Goal: Complete application form: Complete application form

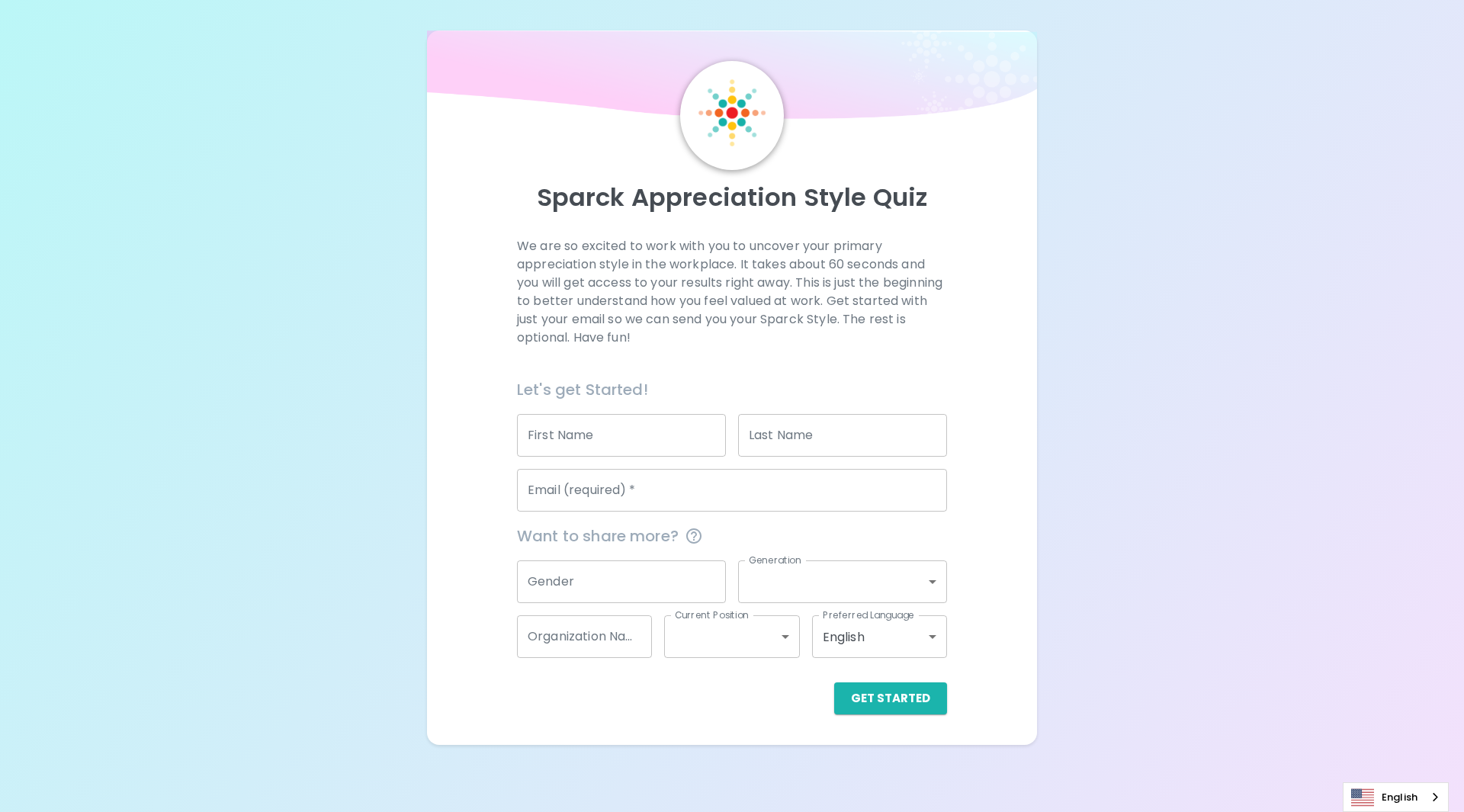
click at [611, 438] on input "First Name" at bounding box center [622, 435] width 209 height 43
type input "[PERSON_NAME]"
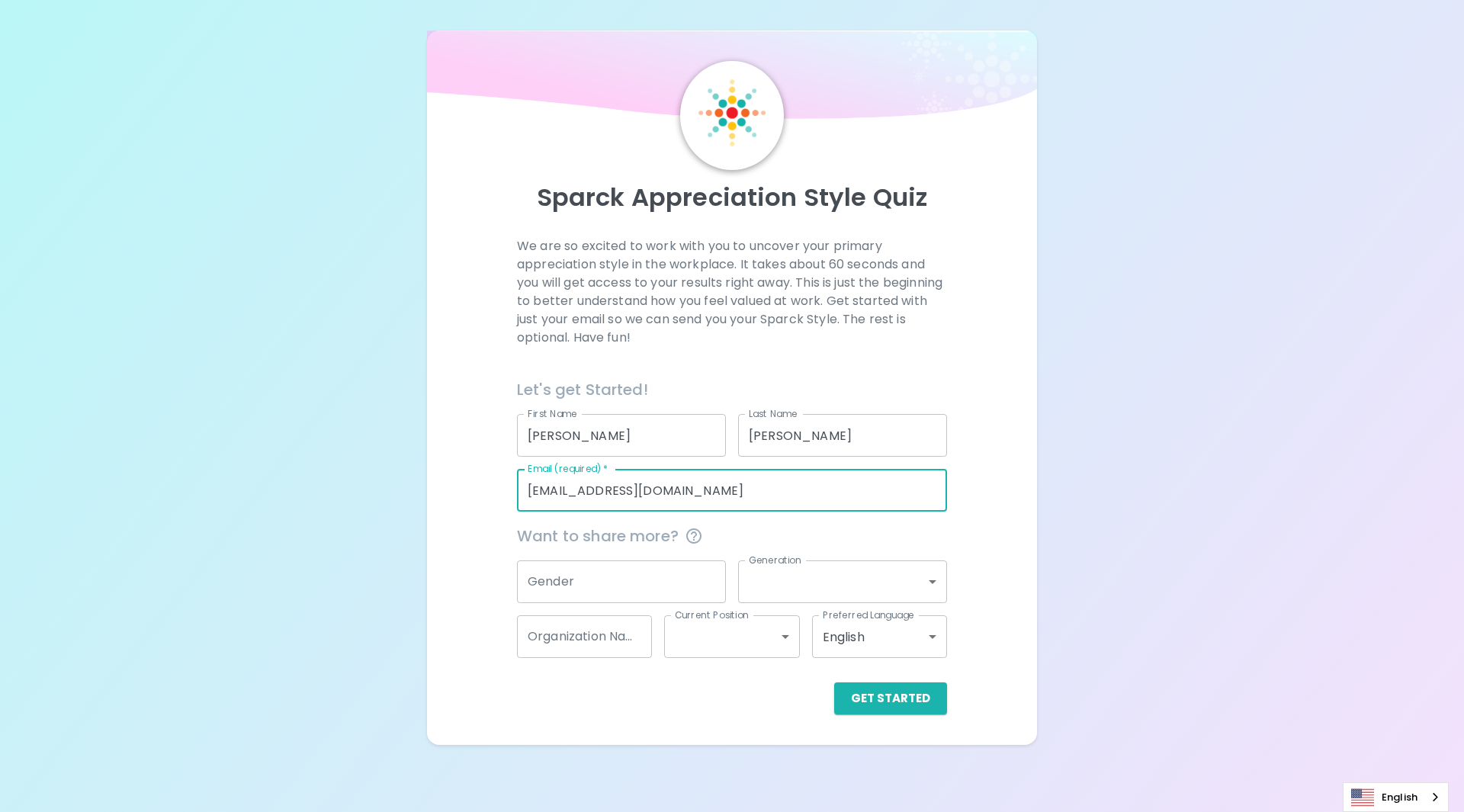
drag, startPoint x: 717, startPoint y: 491, endPoint x: 454, endPoint y: 486, distance: 263.0
click at [454, 486] on div "We are so excited to work with you to uncover your primary appreciation style i…" at bounding box center [732, 475] width 573 height 477
type input "[PERSON_NAME][EMAIL_ADDRESS][DOMAIN_NAME]"
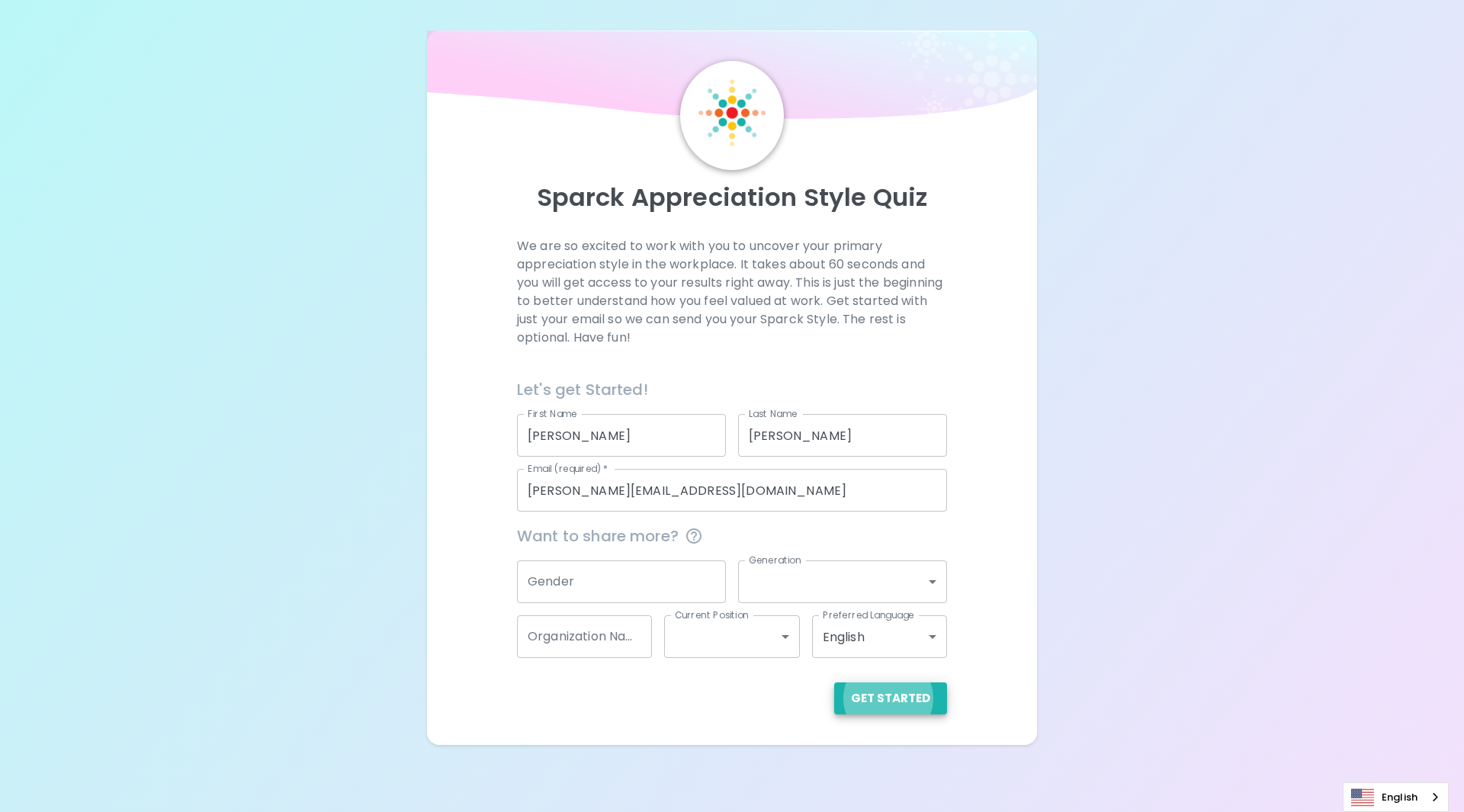
click at [834, 682] on button "Get Started" at bounding box center [890, 698] width 113 height 32
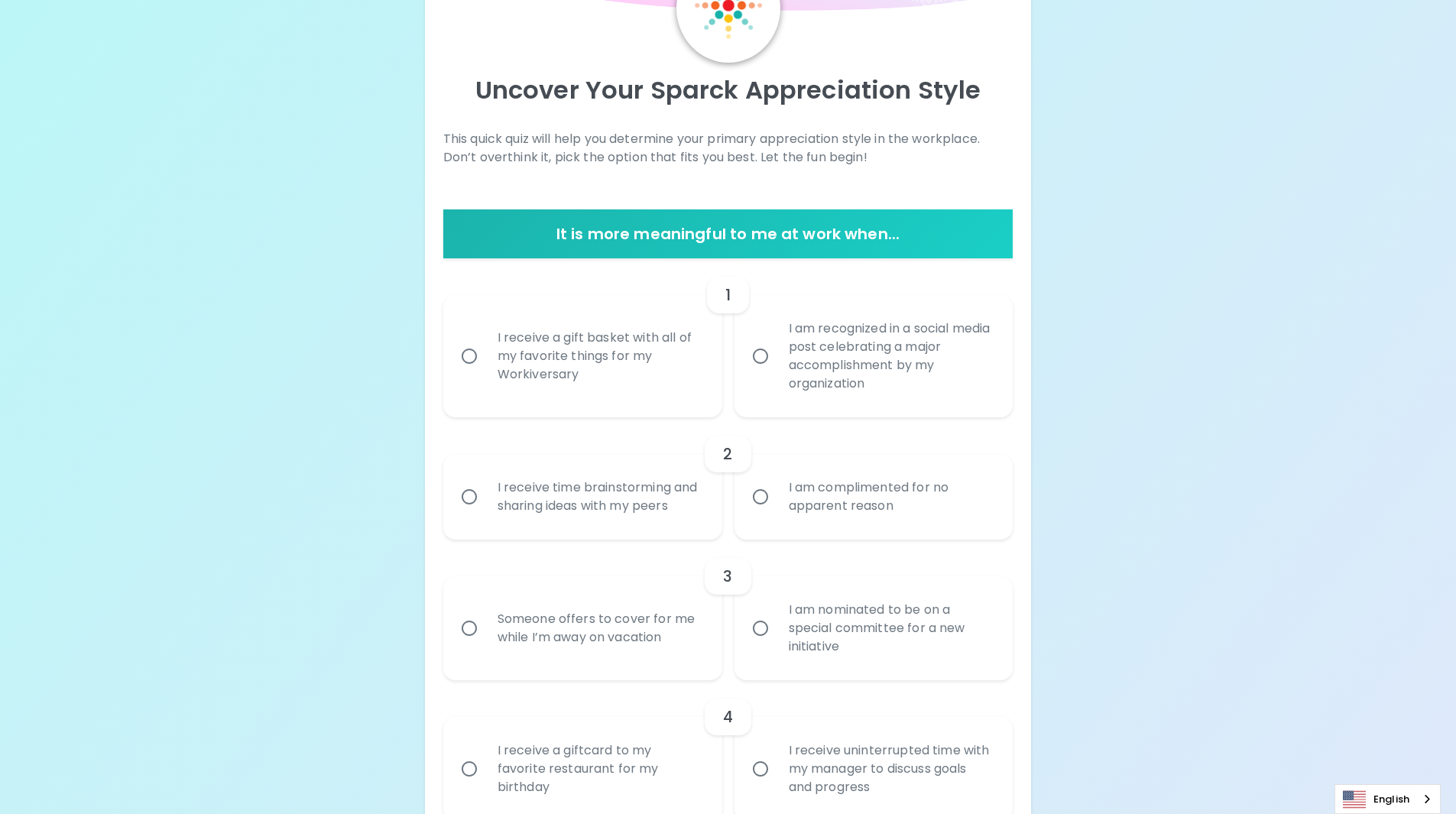
scroll to position [153, 0]
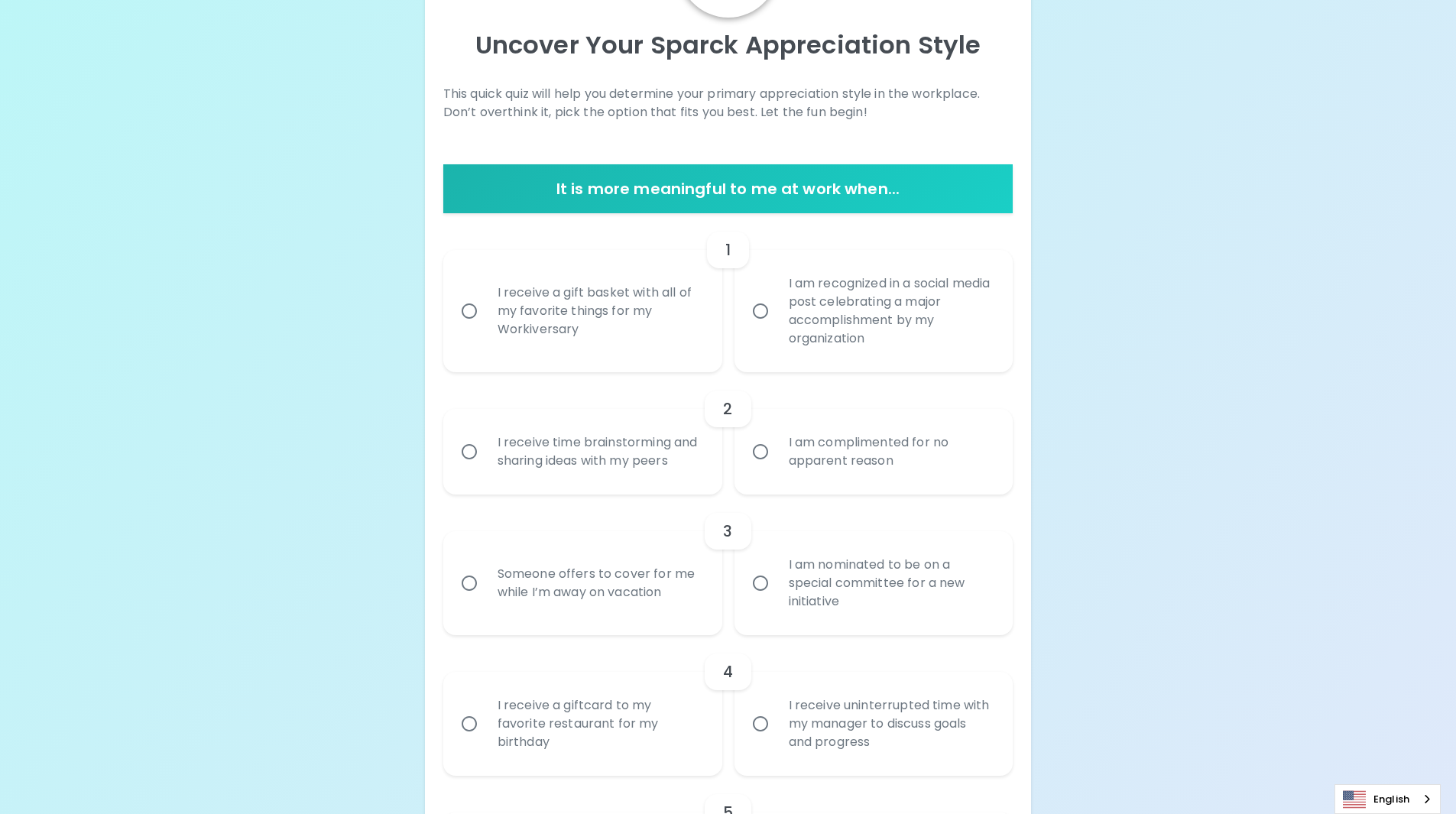
click at [609, 328] on div "I receive a gift basket with all of my favorite things for my Workiversary" at bounding box center [599, 311] width 229 height 92
click at [485, 327] on input "I receive a gift basket with all of my favorite things for my Workiversary" at bounding box center [469, 311] width 32 height 32
radio input "true"
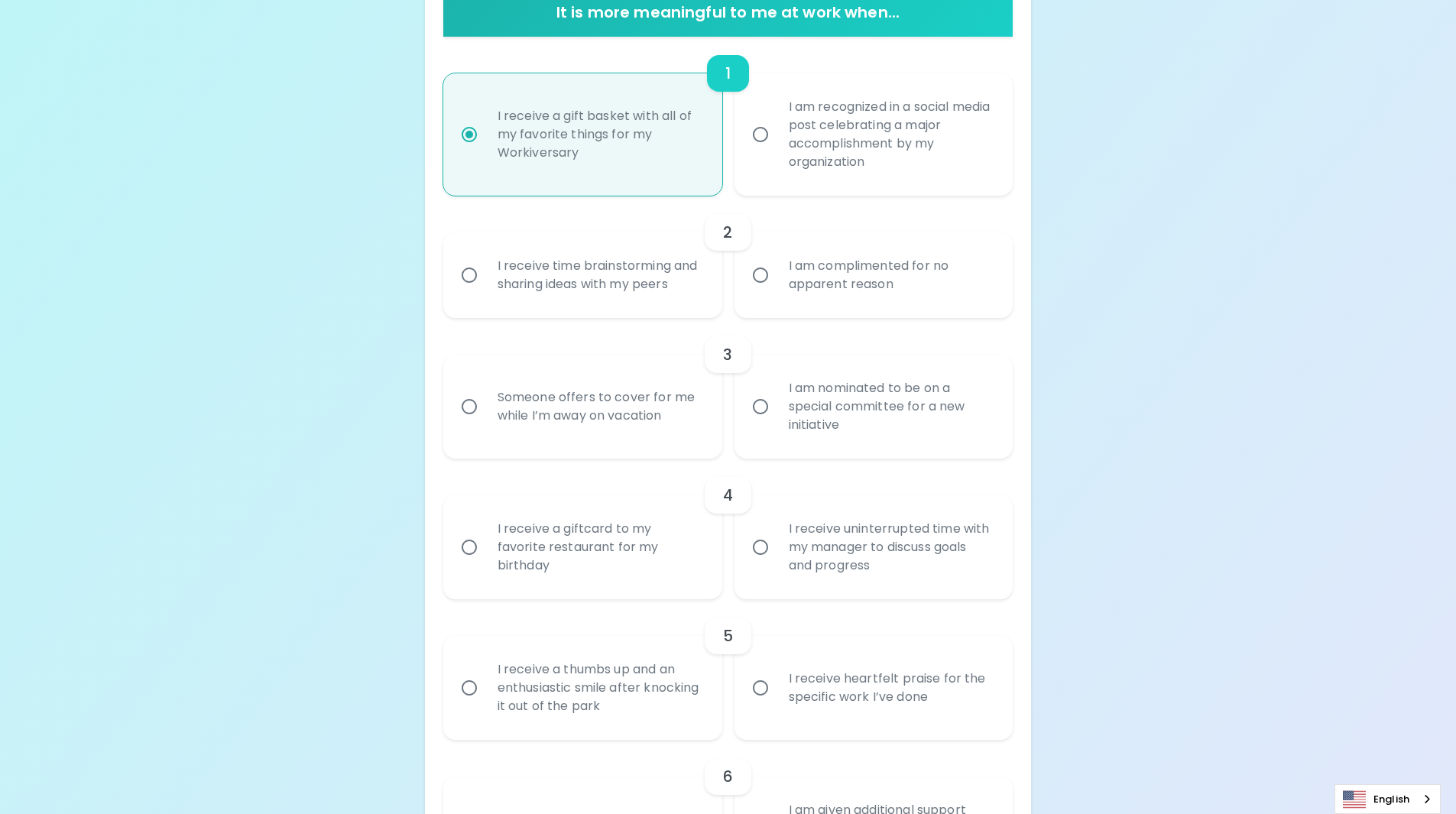
scroll to position [351, 0]
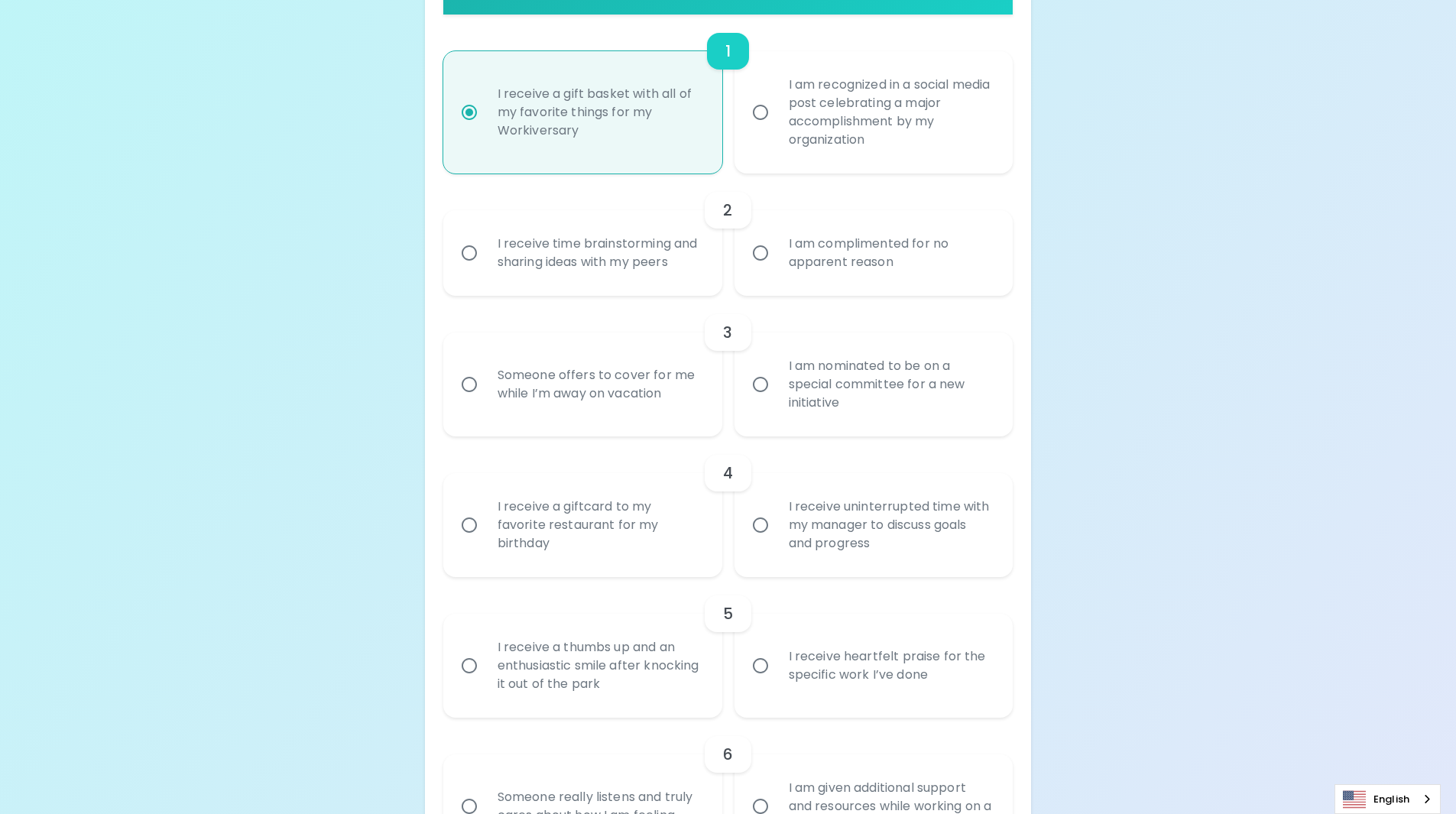
click at [863, 248] on div "I am complimented for no apparent reason" at bounding box center [891, 253] width 229 height 73
click at [777, 248] on input "I am complimented for no apparent reason" at bounding box center [761, 253] width 32 height 32
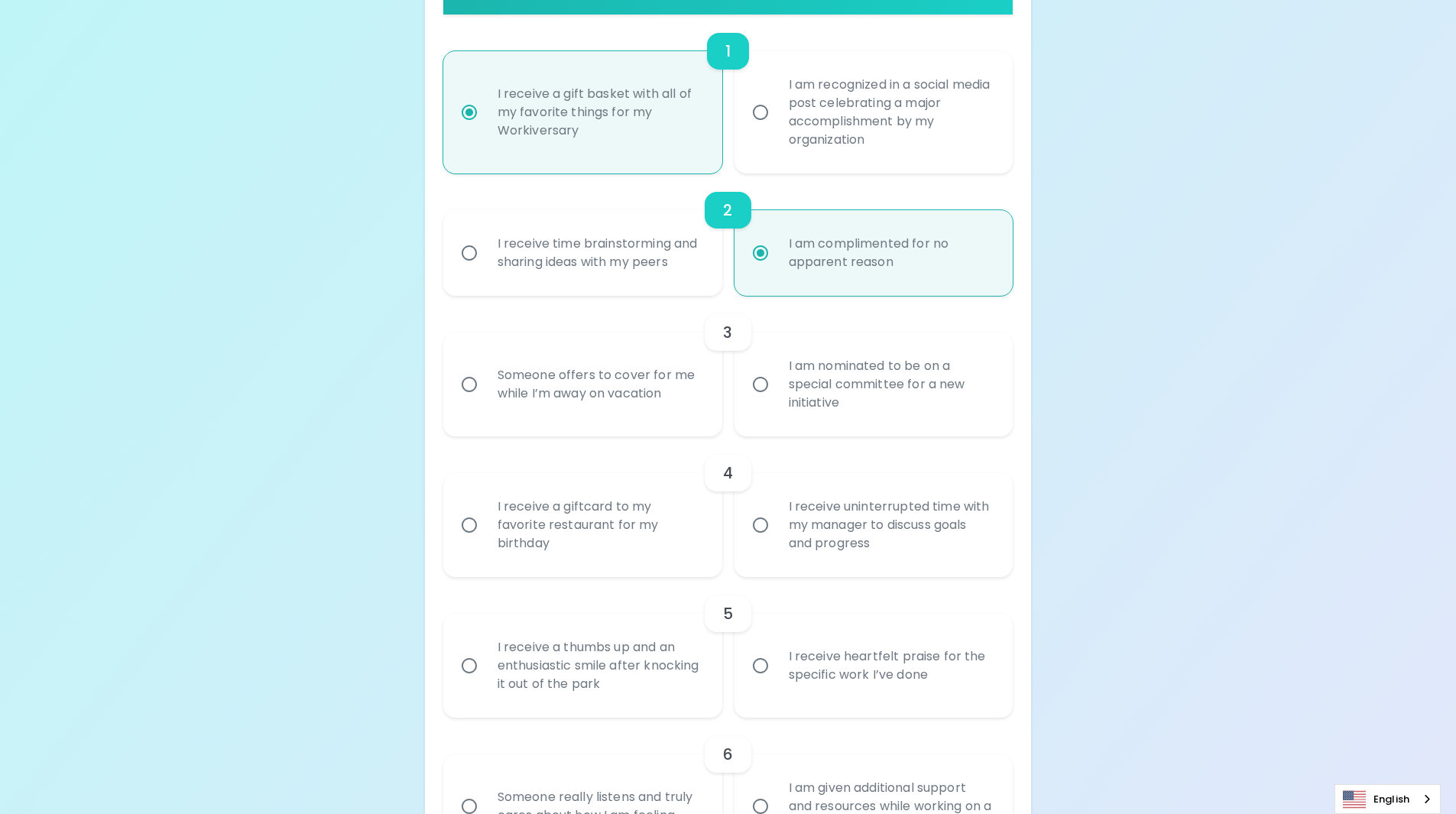
scroll to position [474, 0]
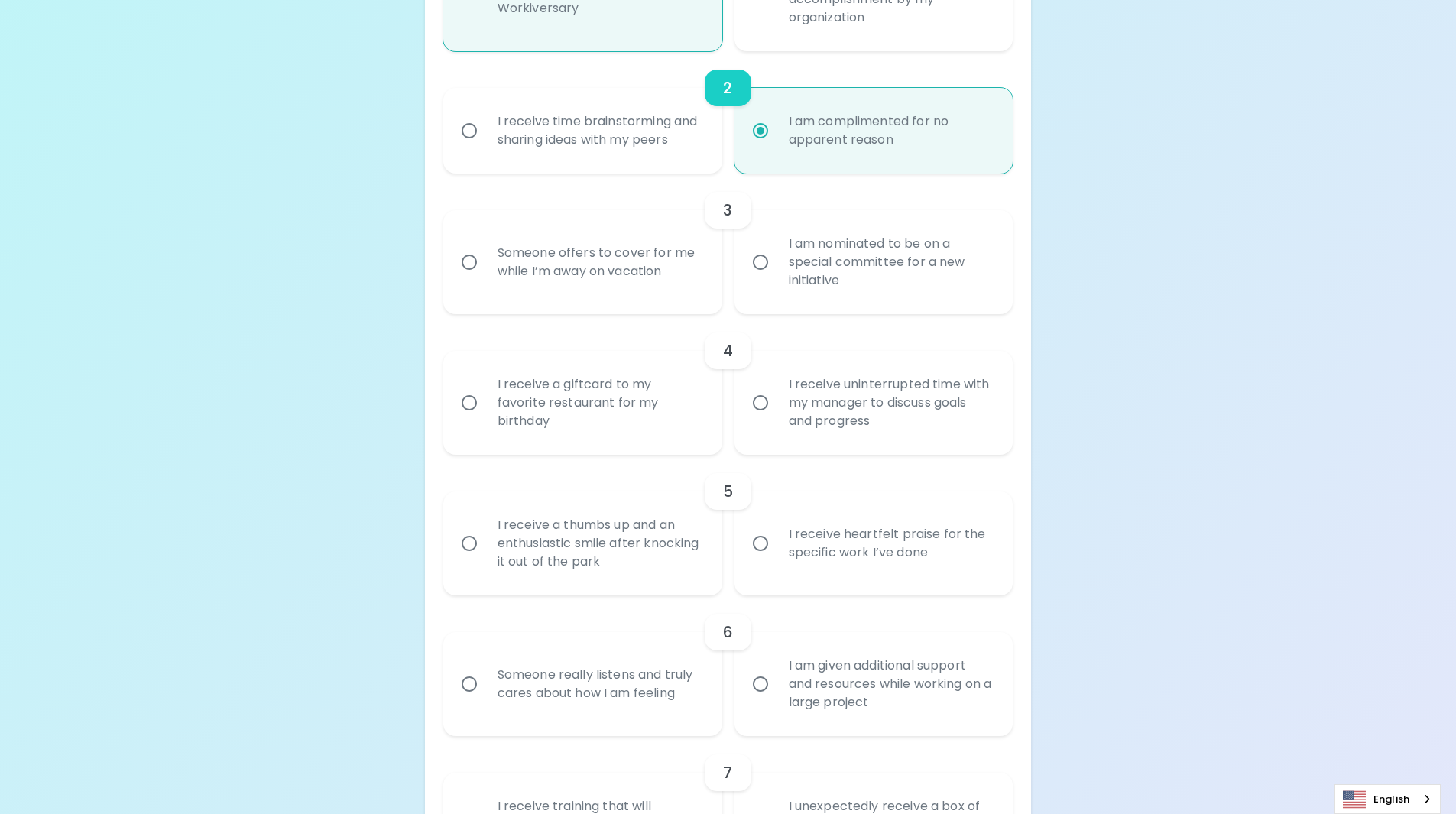
radio input "true"
click at [590, 272] on div "Someone offers to cover for me while I’m away on vacation" at bounding box center [599, 262] width 229 height 73
click at [485, 272] on input "Someone offers to cover for me while I’m away on vacation" at bounding box center [469, 262] width 32 height 32
radio input "false"
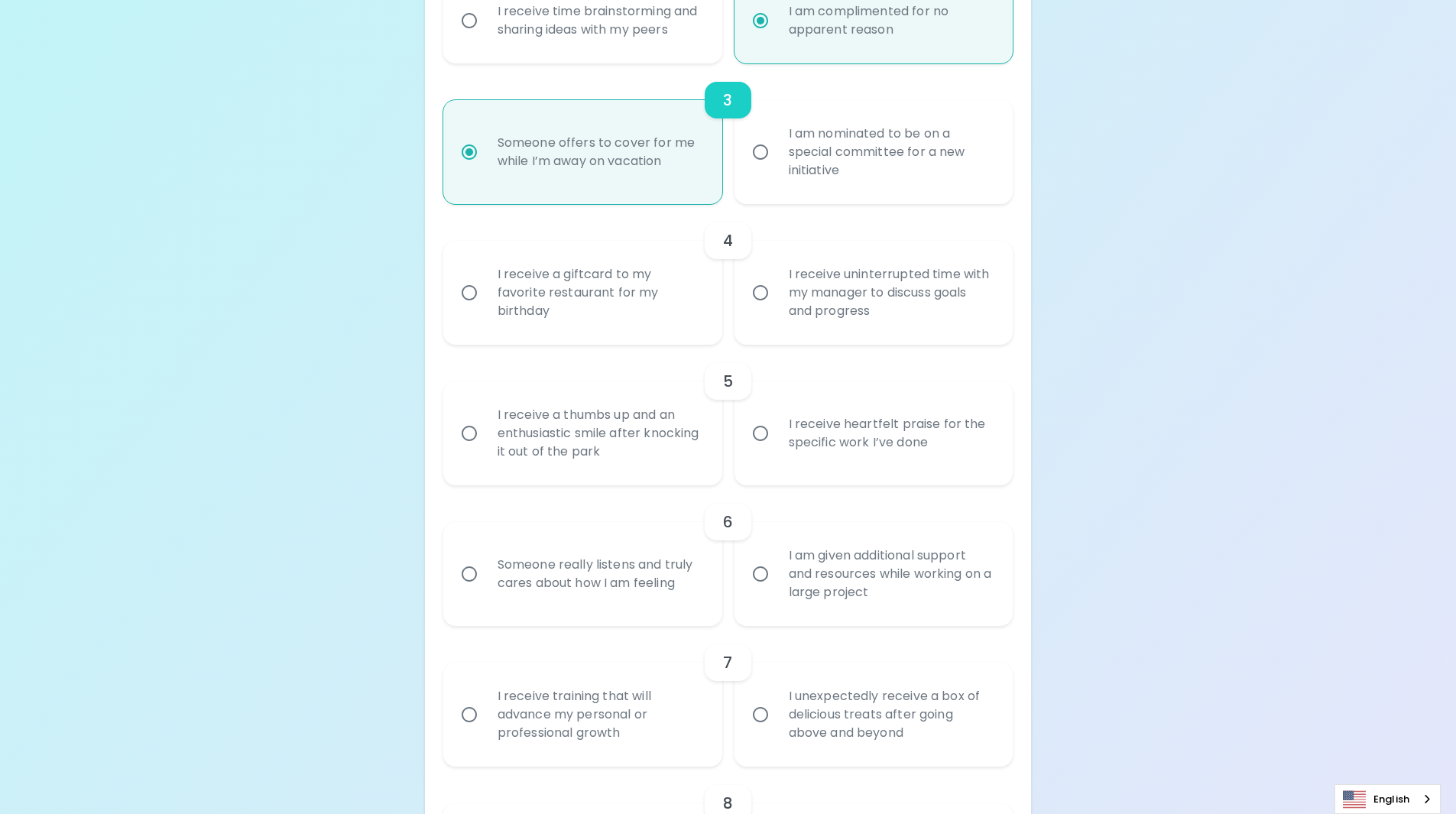
scroll to position [596, 0]
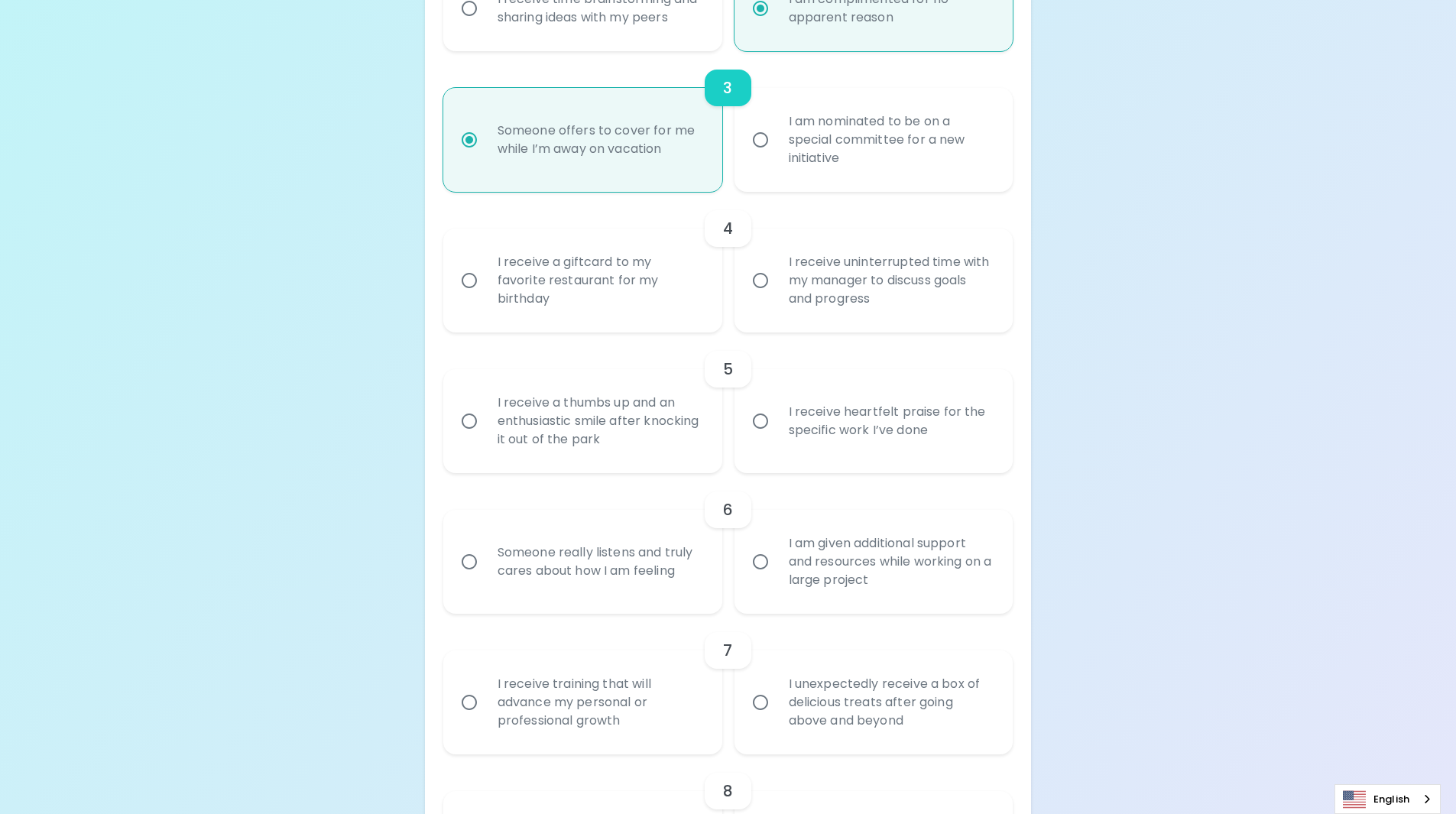
radio input "true"
click at [590, 272] on div "I receive a giftcard to my favorite restaurant for my birthday" at bounding box center [599, 280] width 229 height 92
click at [485, 272] on input "I receive a giftcard to my favorite restaurant for my birthday" at bounding box center [469, 280] width 32 height 32
radio input "false"
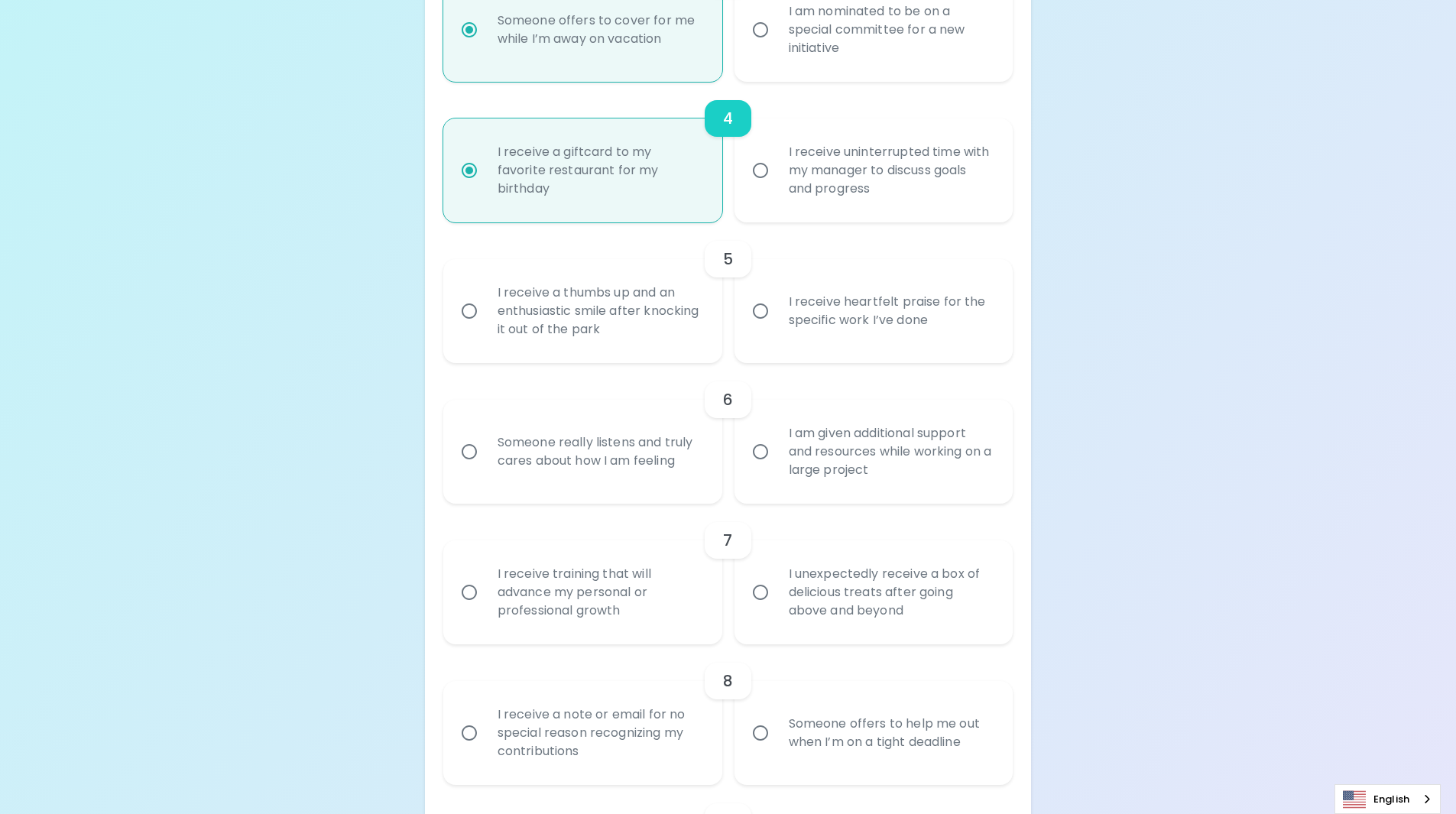
scroll to position [718, 0]
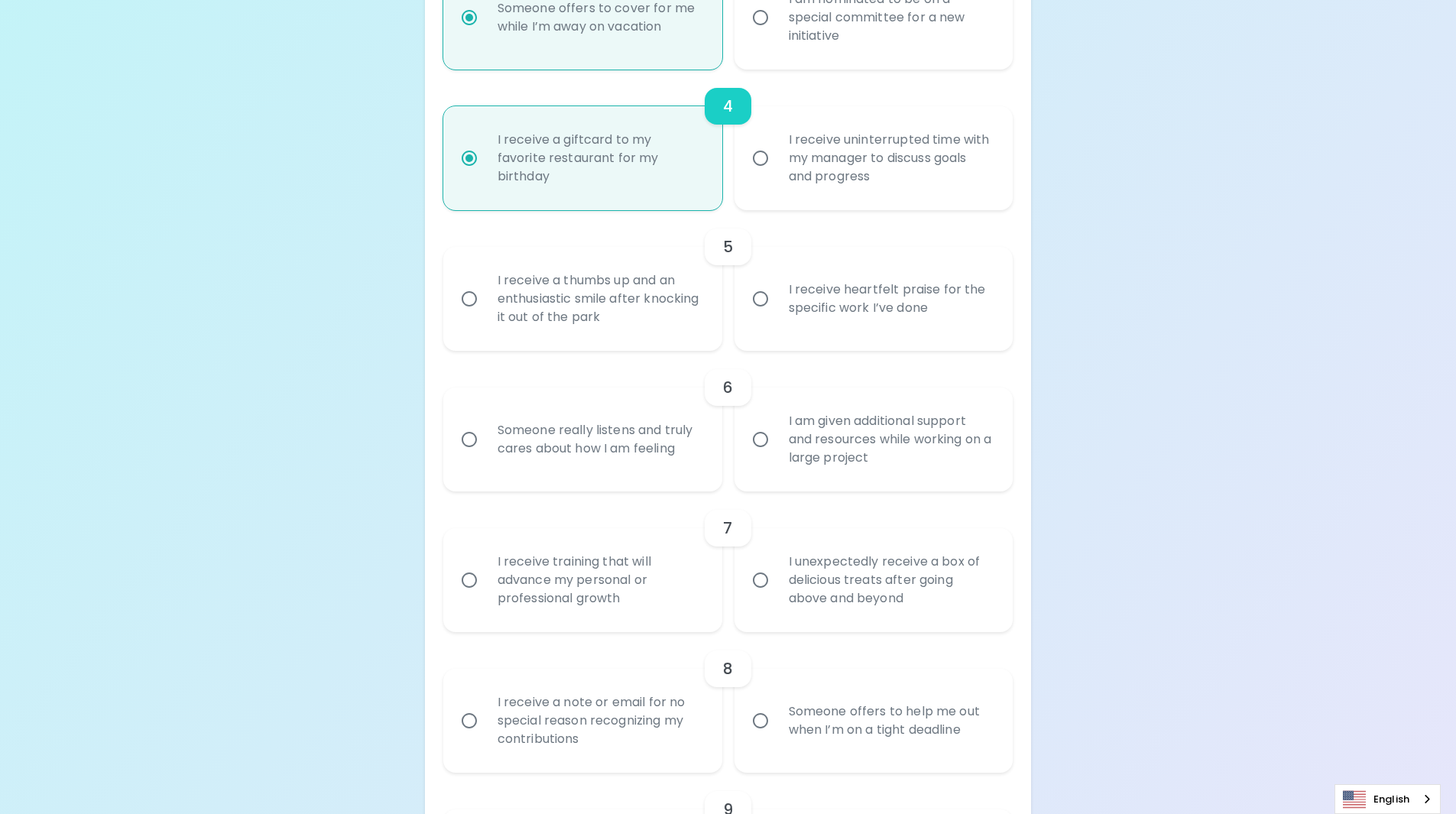
radio input "true"
click at [907, 300] on div "I receive heartfelt praise for the specific work I’ve done" at bounding box center [891, 299] width 229 height 73
click at [777, 300] on input "I receive heartfelt praise for the specific work I’ve done" at bounding box center [761, 299] width 32 height 32
radio input "false"
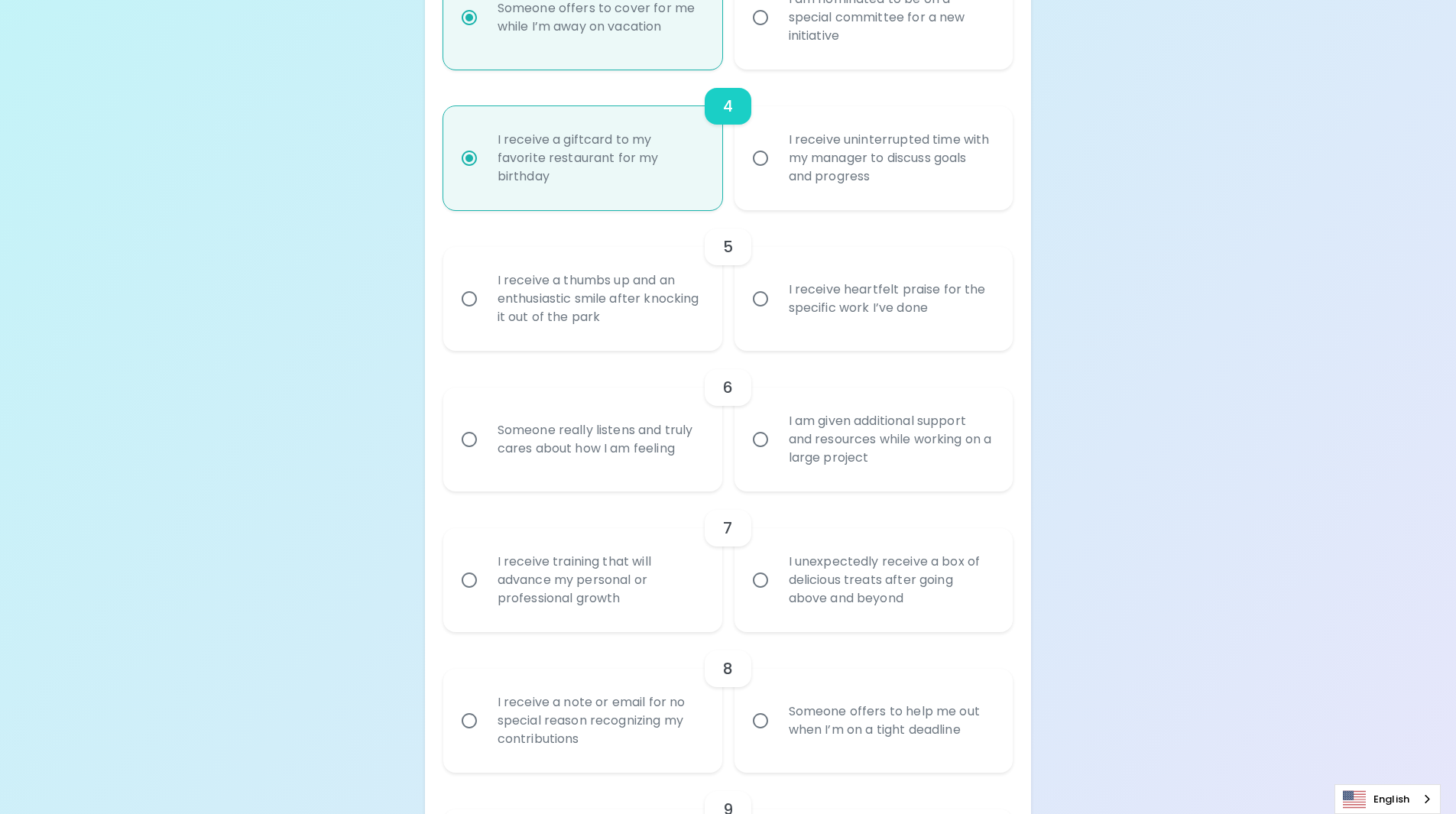
radio input "false"
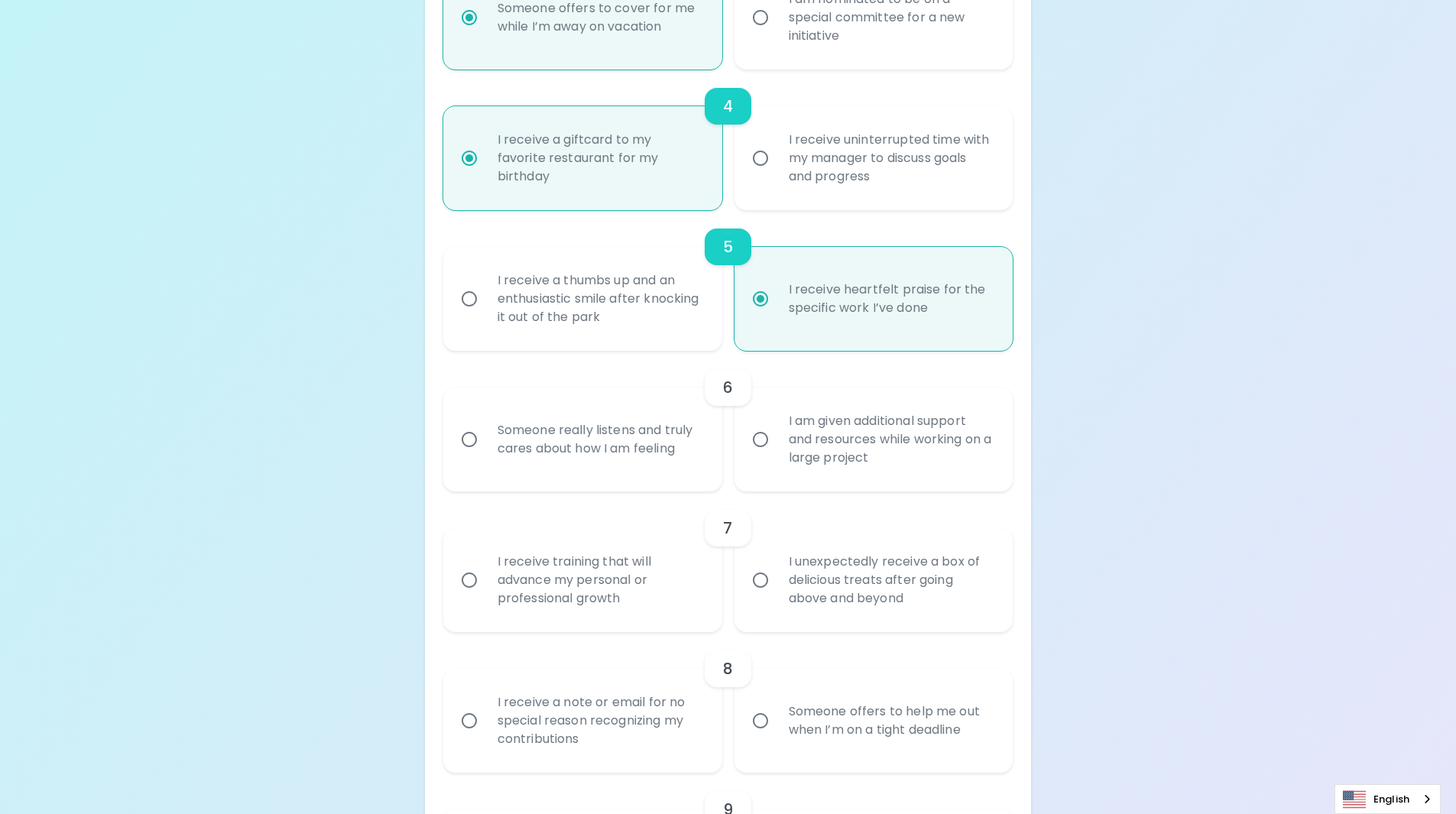
scroll to position [840, 0]
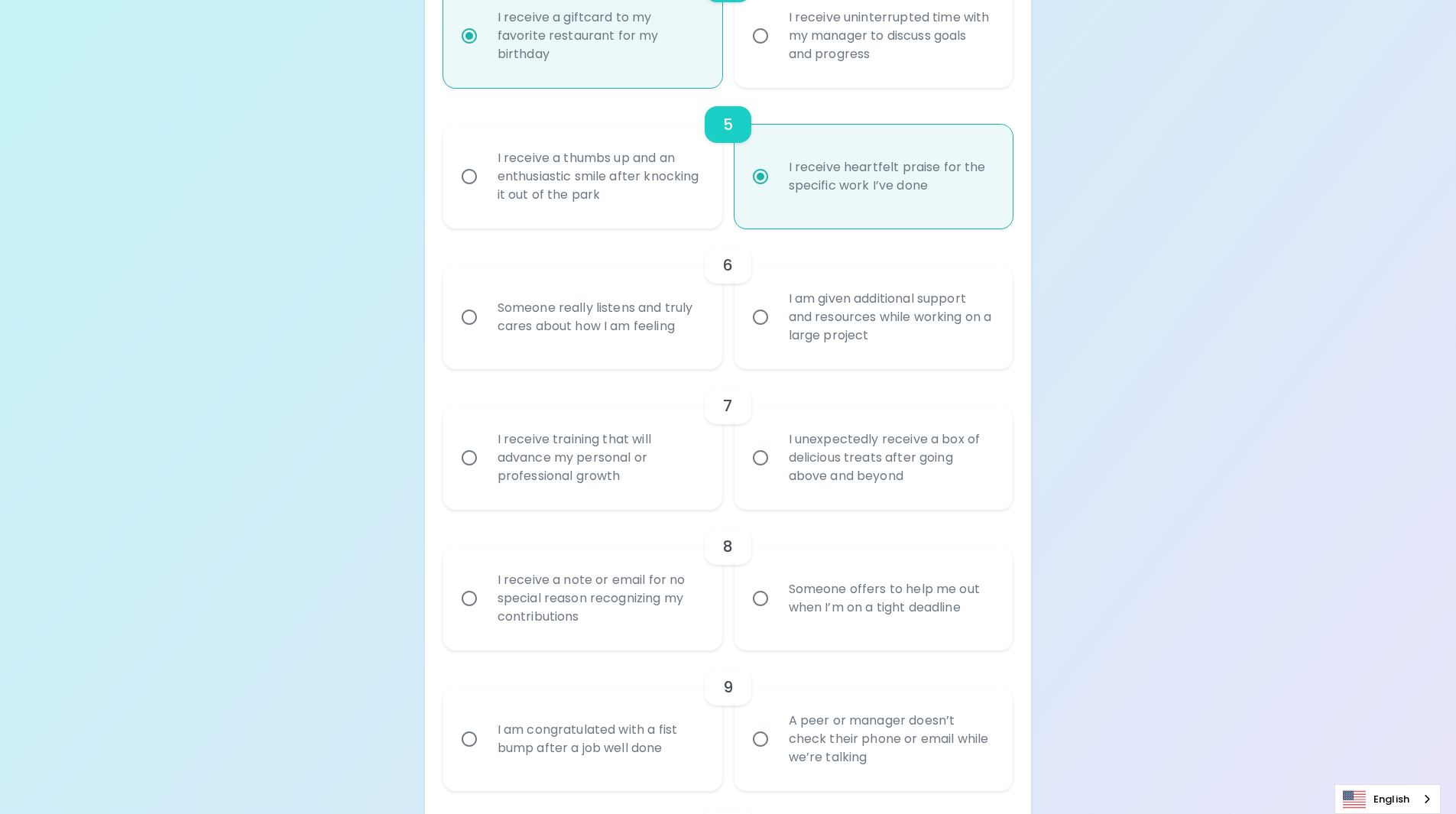
radio input "true"
click at [821, 316] on div "I am given additional support and resources while working on a large project" at bounding box center [891, 317] width 229 height 92
click at [777, 316] on input "I am given additional support and resources while working on a large project" at bounding box center [761, 317] width 32 height 32
radio input "false"
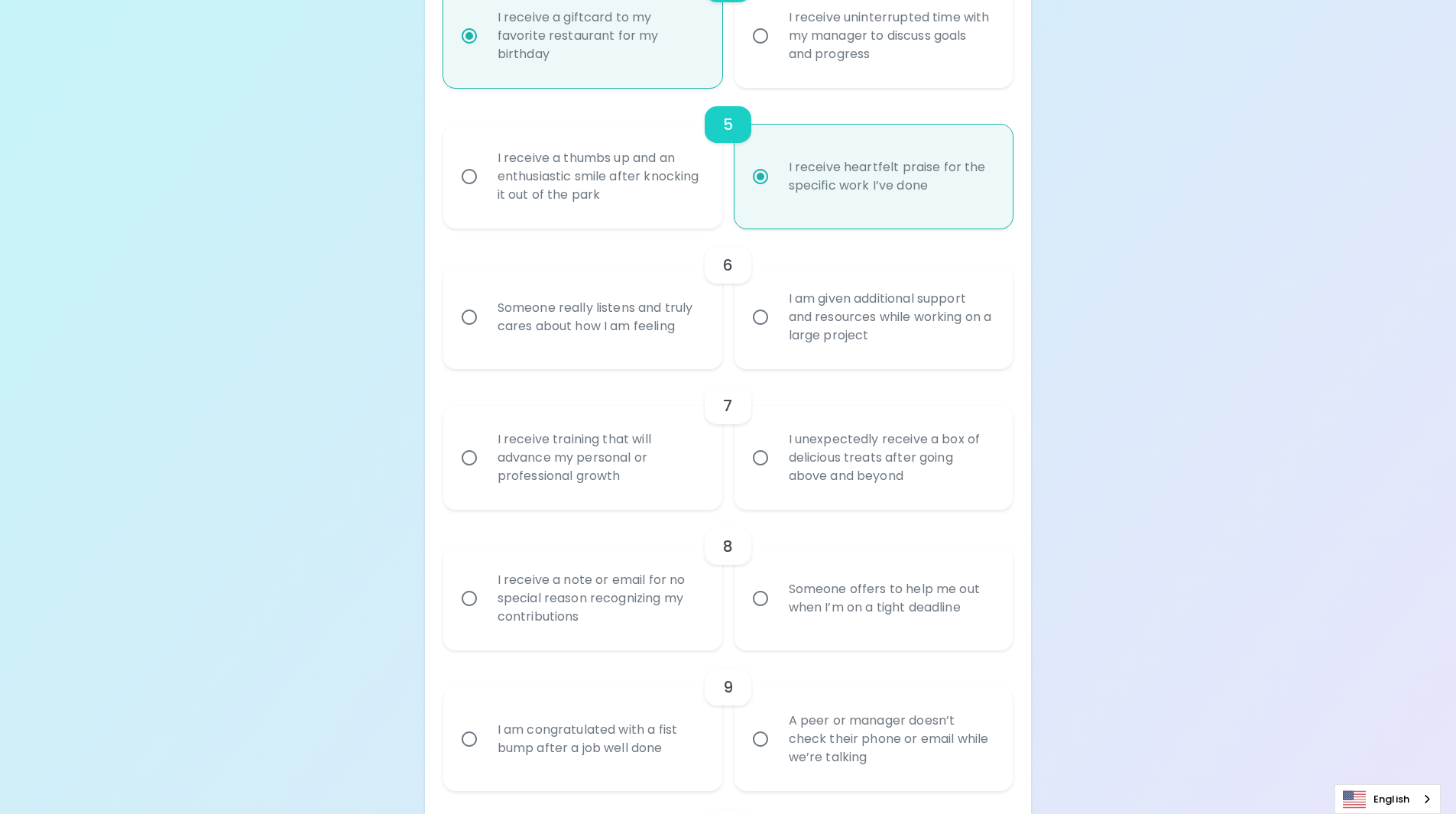
radio input "false"
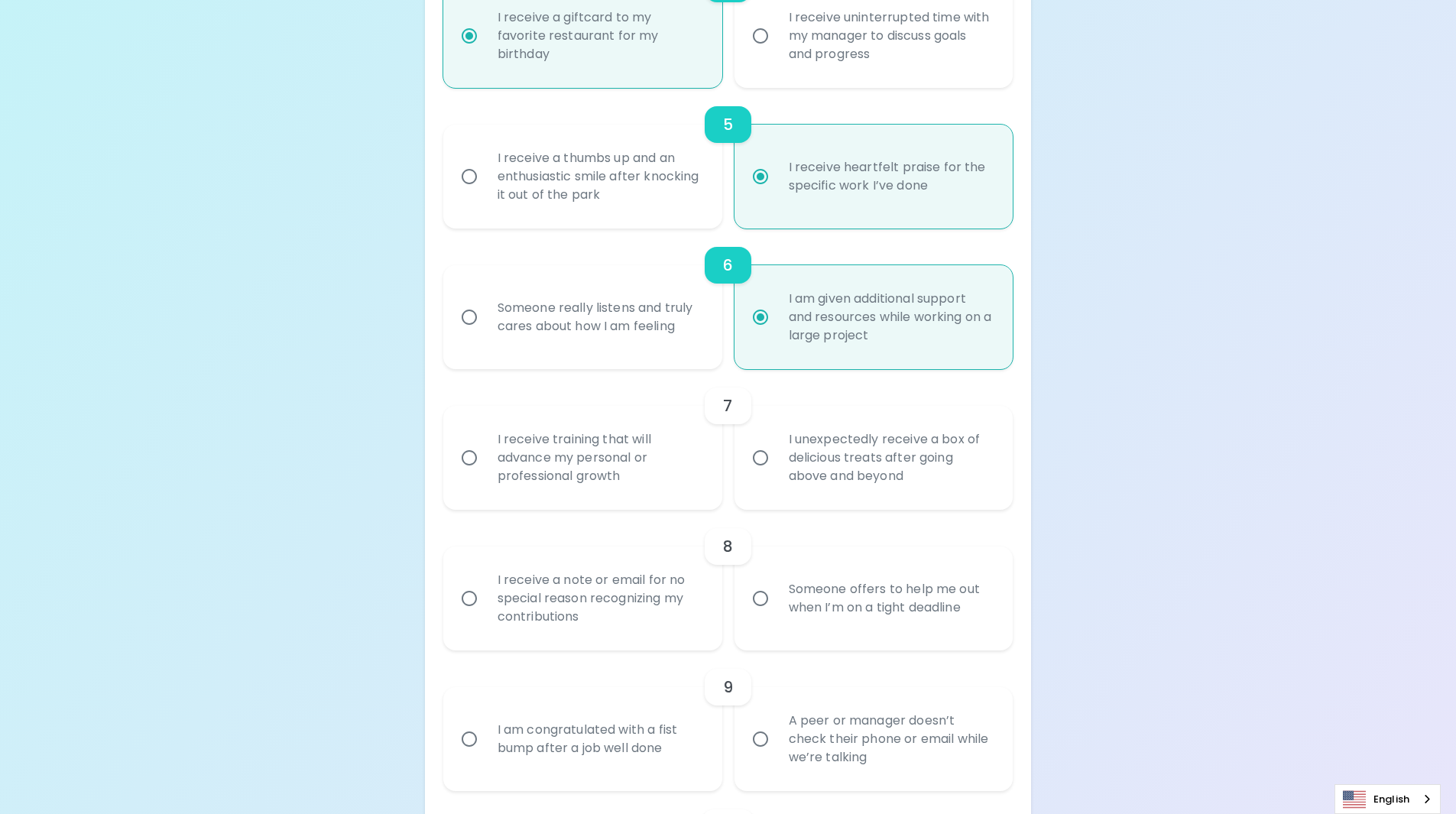
scroll to position [963, 0]
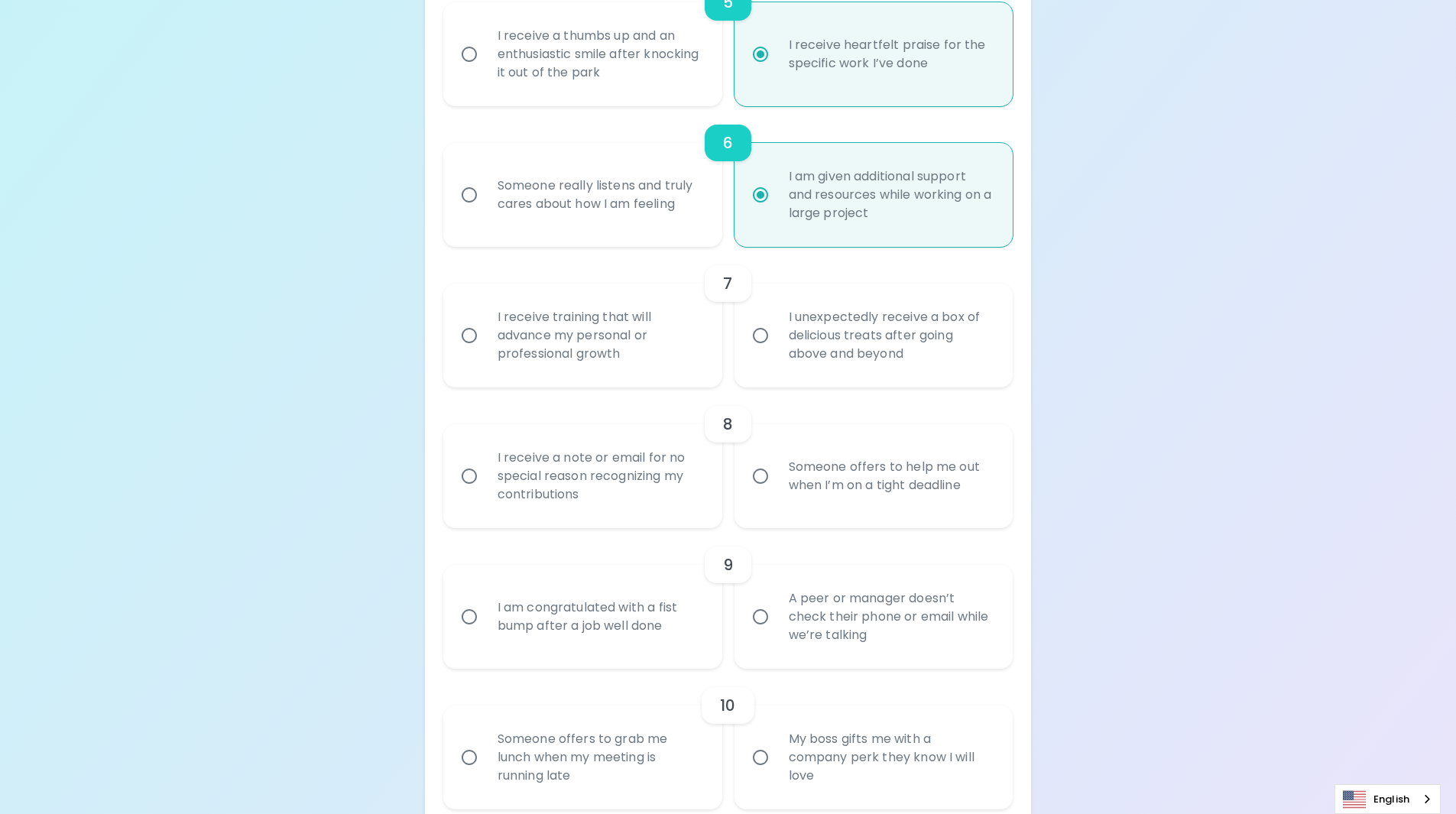
radio input "true"
click at [678, 331] on div "I receive training that will advance my personal or professional growth" at bounding box center [599, 336] width 229 height 92
click at [485, 331] on input "I receive training that will advance my personal or professional growth" at bounding box center [469, 336] width 32 height 32
radio input "false"
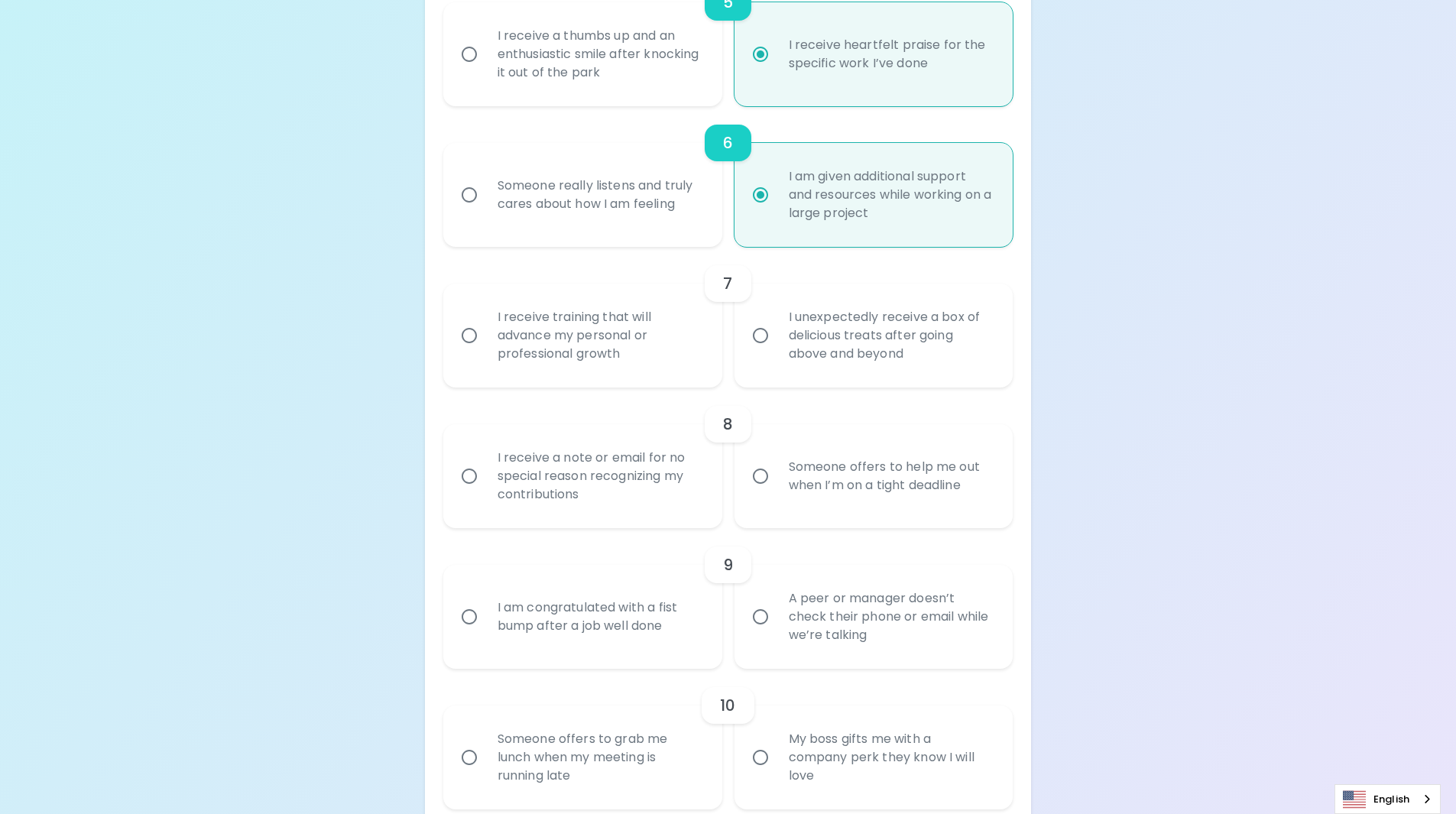
radio input "false"
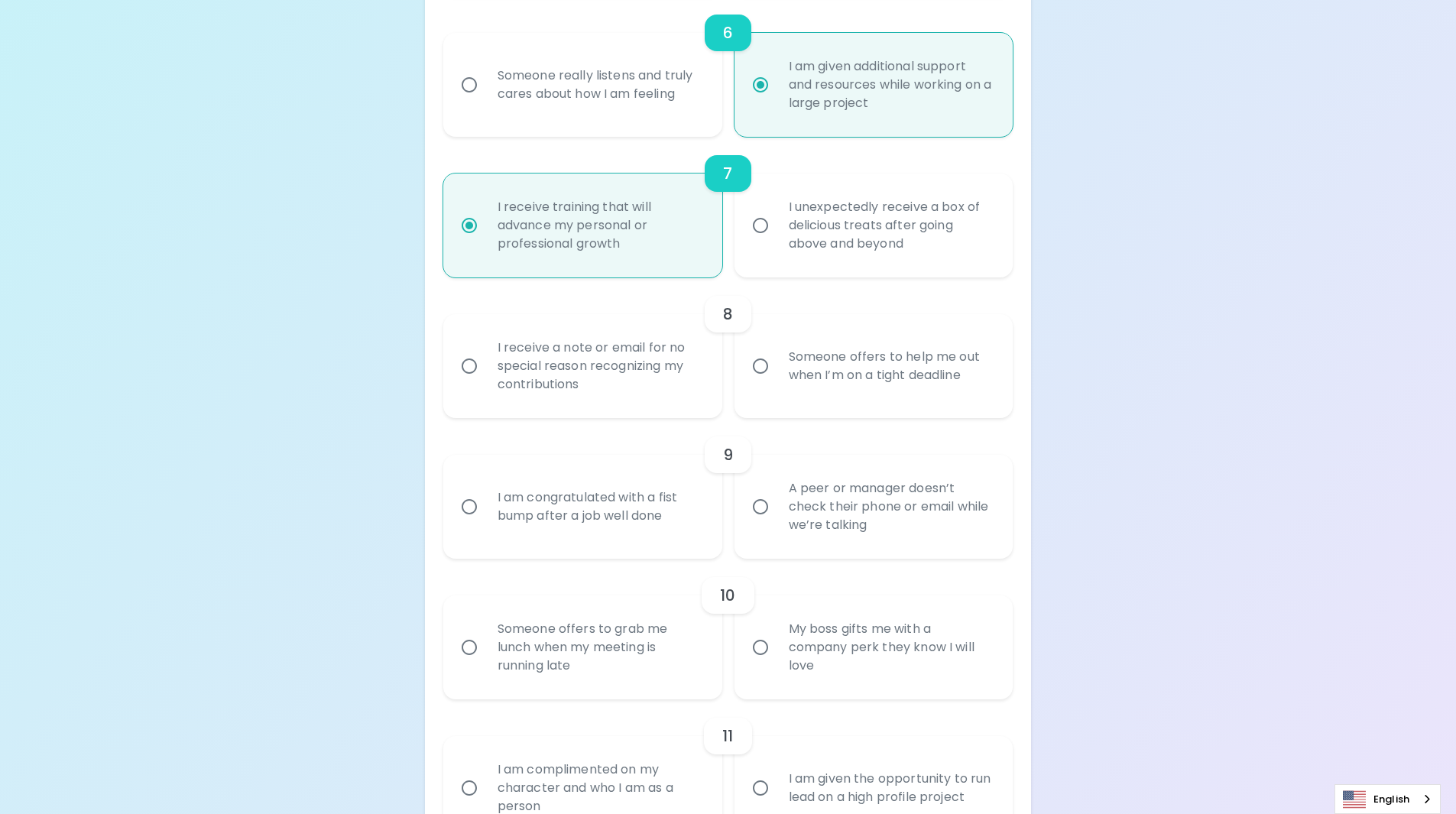
scroll to position [1085, 0]
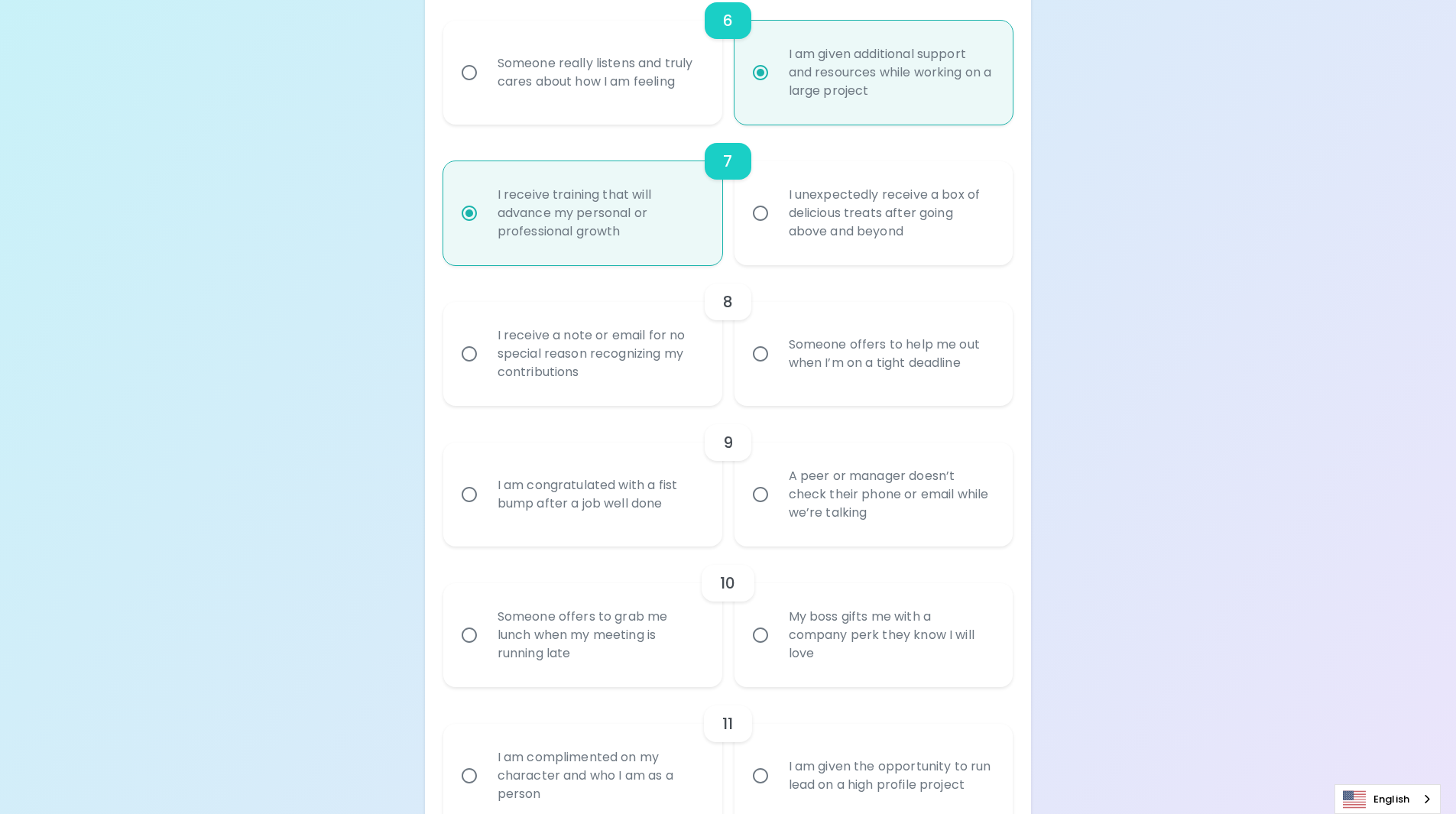
radio input "true"
click at [676, 369] on div "I receive a note or email for no special reason recognizing my contributions" at bounding box center [599, 353] width 229 height 92
click at [485, 369] on input "I receive a note or email for no special reason recognizing my contributions" at bounding box center [469, 354] width 32 height 32
radio input "false"
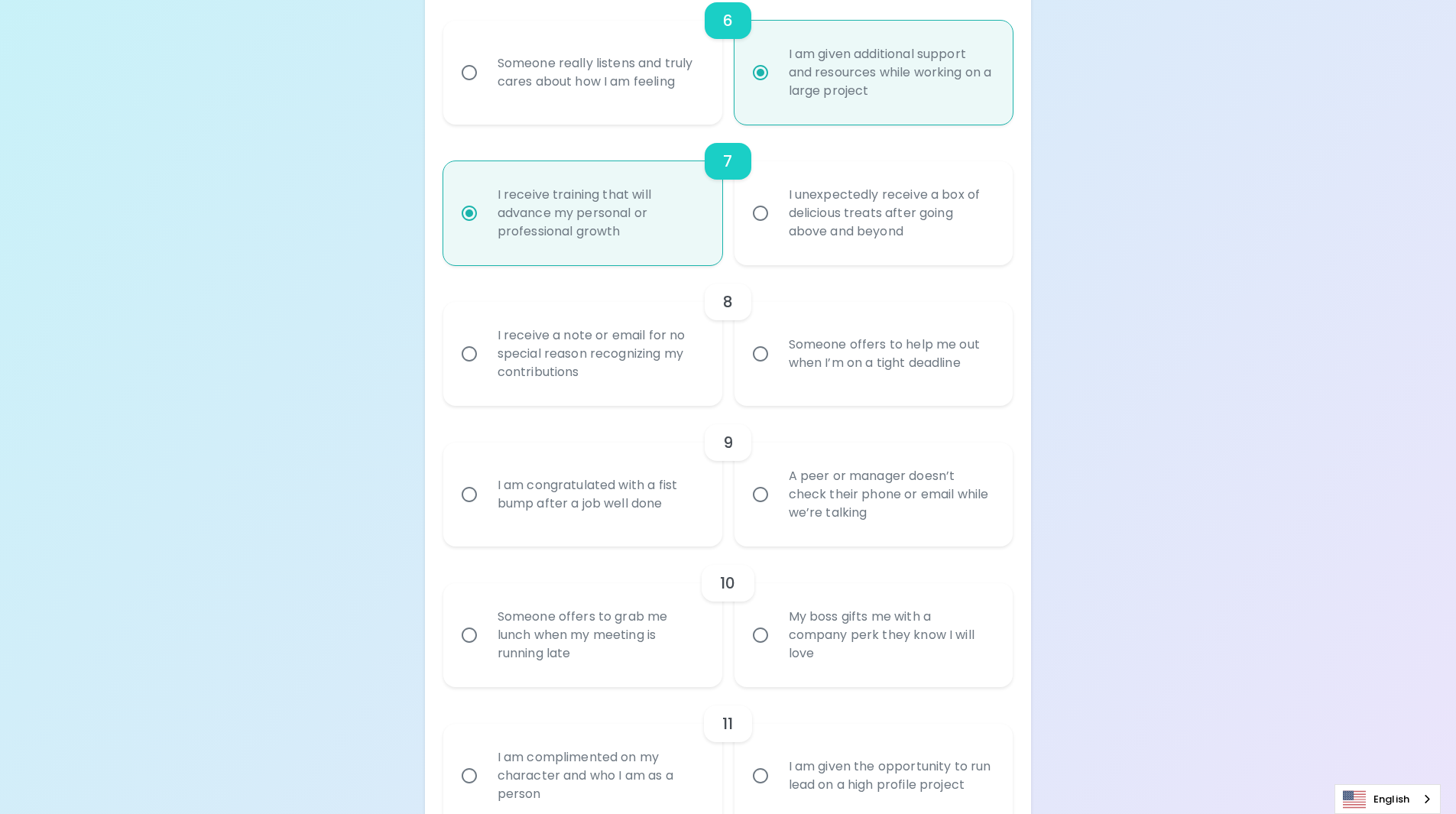
radio input "false"
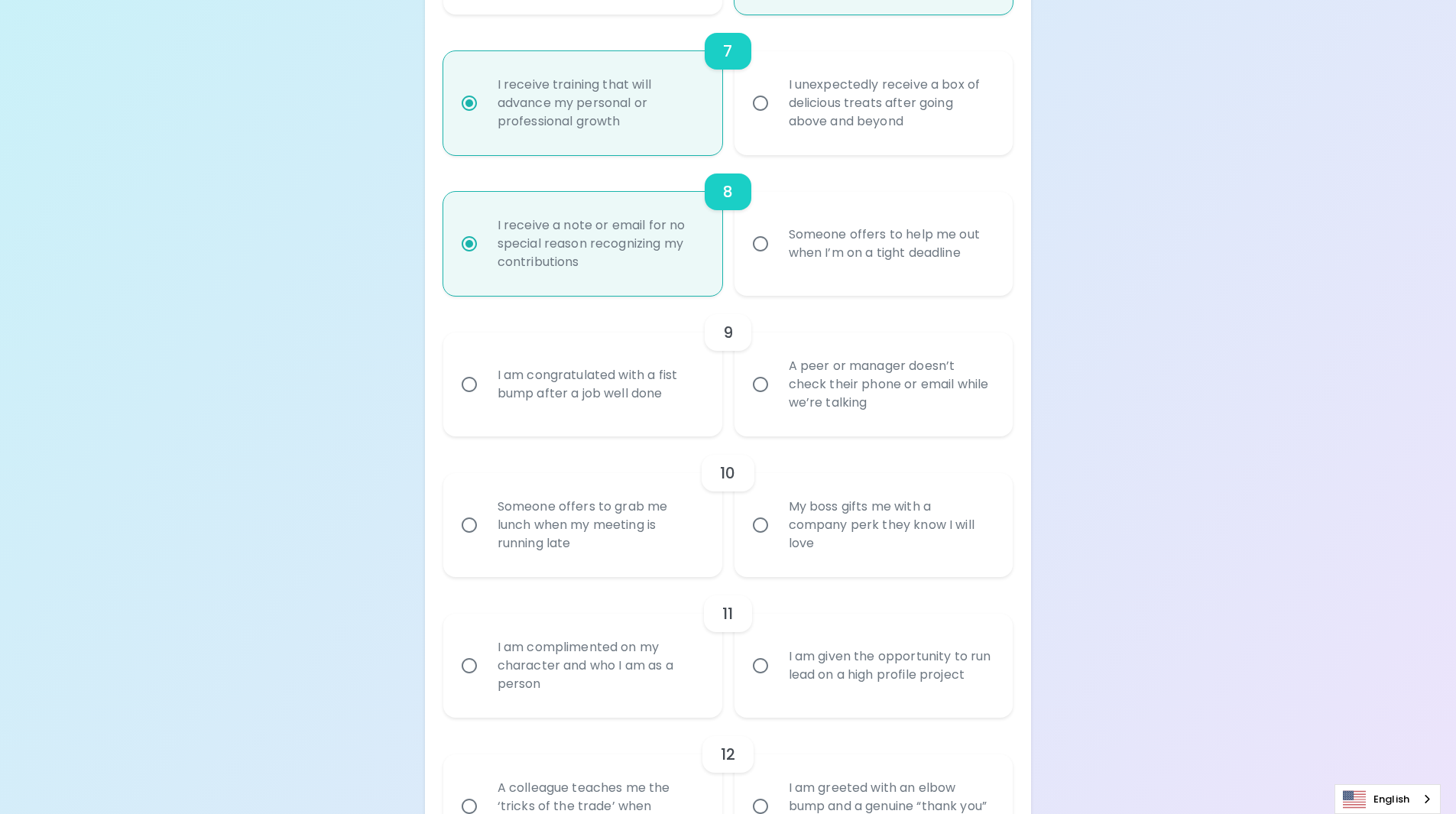
scroll to position [1207, 0]
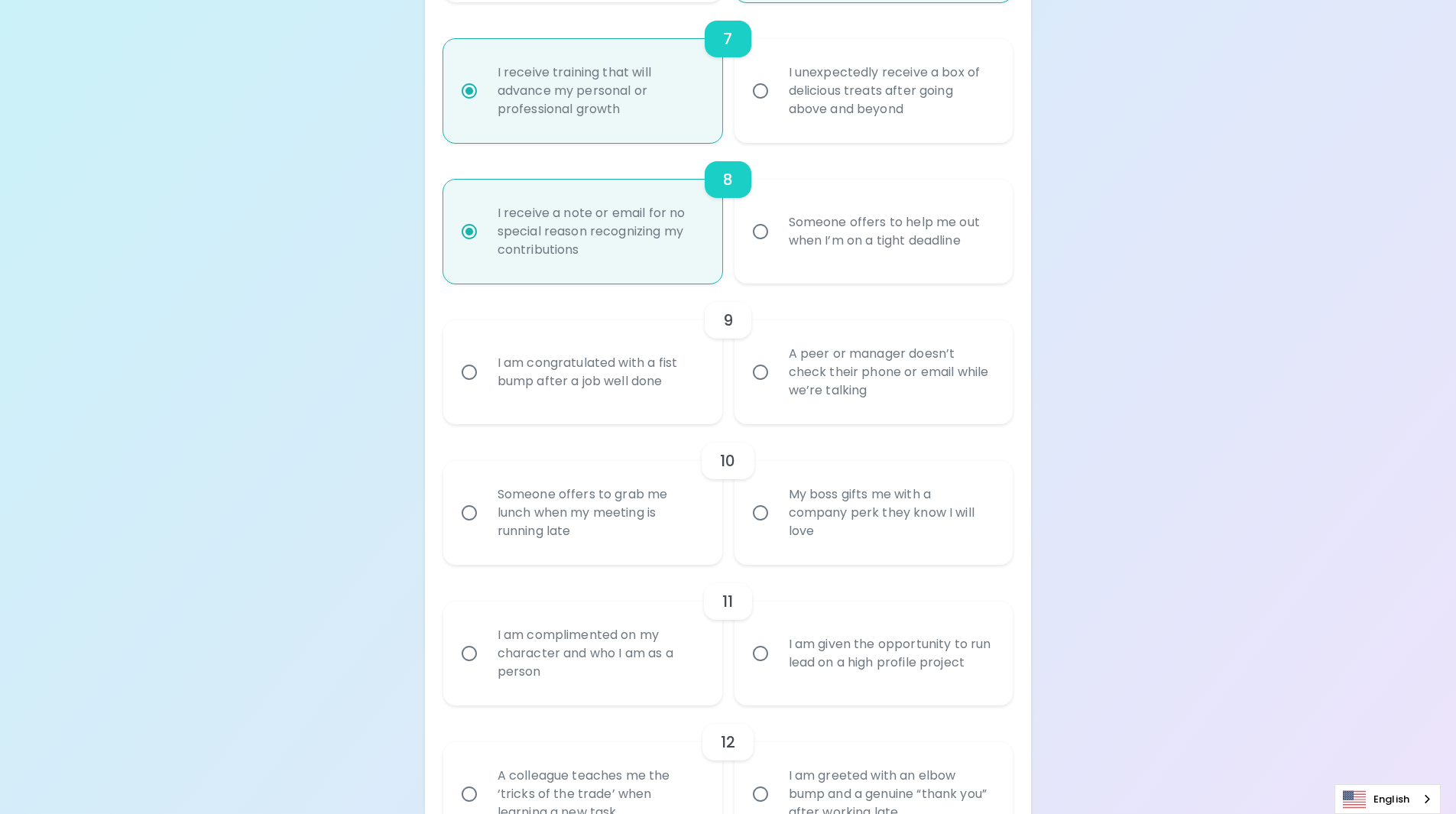
radio input "true"
click at [836, 228] on div "Someone offers to help me out when I’m on a tight deadline" at bounding box center [891, 232] width 229 height 73
click at [777, 228] on input "Someone offers to help me out when I’m on a tight deadline" at bounding box center [761, 232] width 32 height 32
radio input "false"
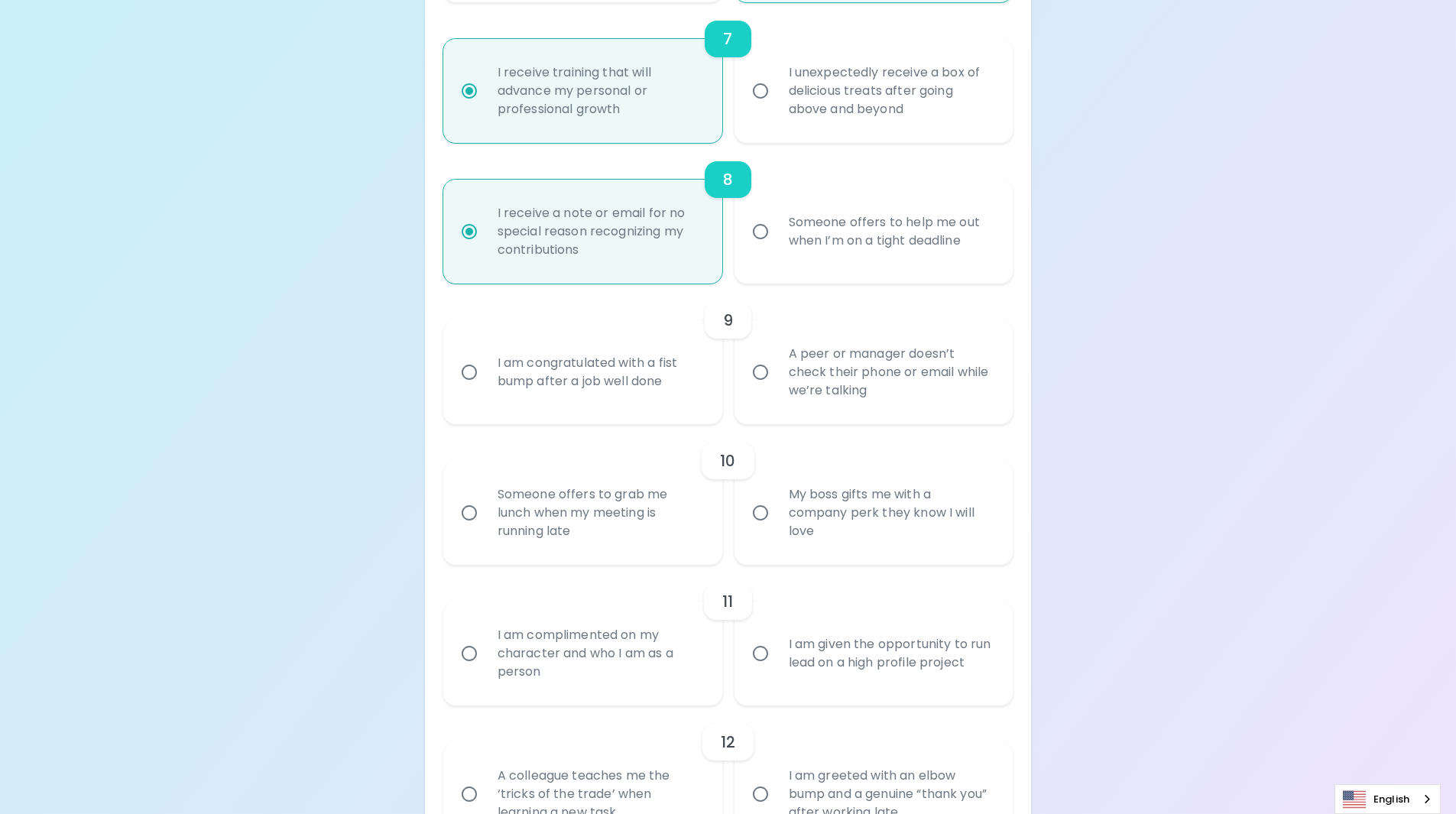
radio input "false"
radio input "true"
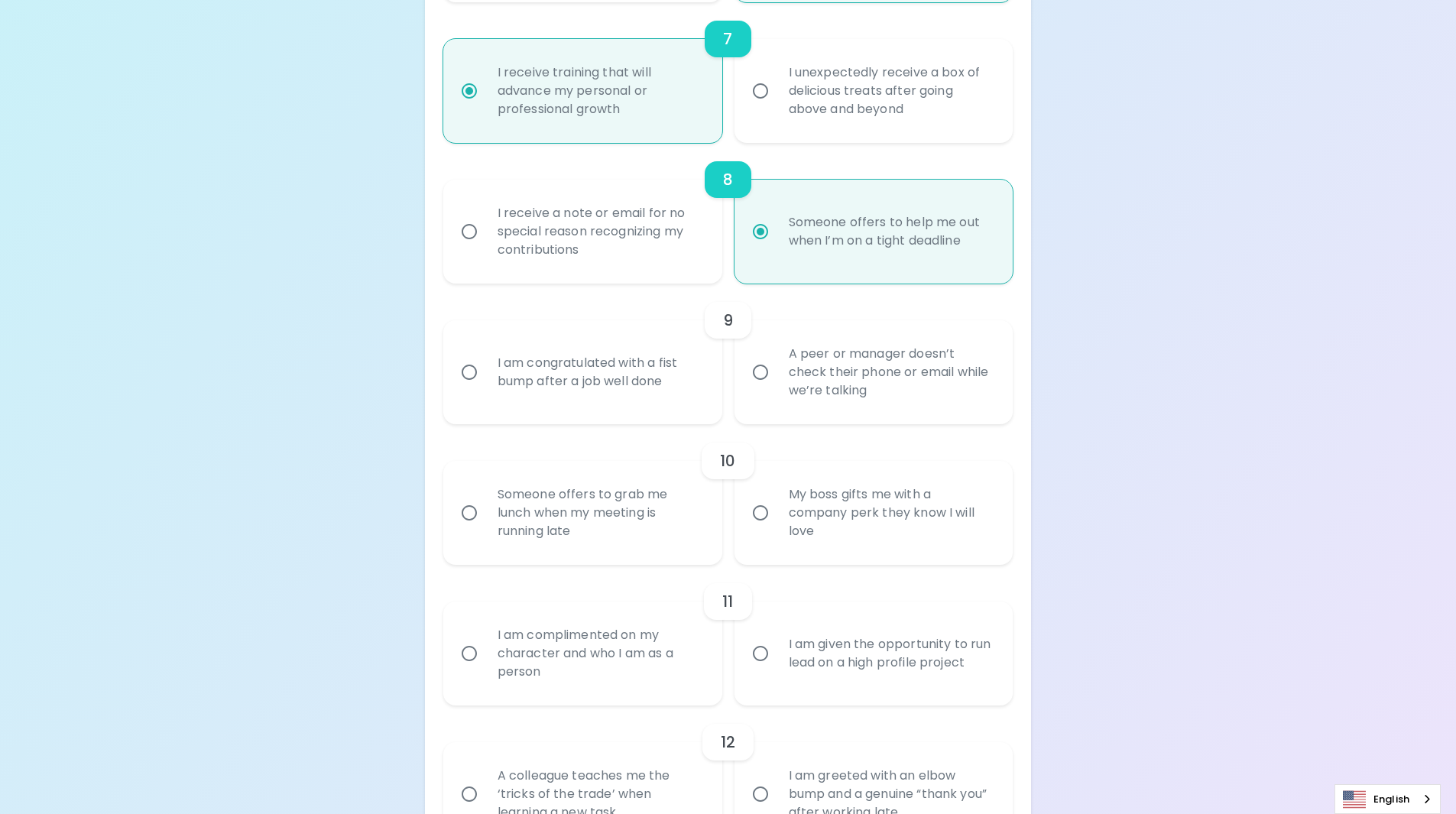
radio input "true"
click at [649, 396] on div "I am congratulated with a fist bump after a job well done" at bounding box center [599, 372] width 229 height 73
click at [485, 388] on input "I am congratulated with a fist bump after a job well done" at bounding box center [469, 372] width 32 height 32
radio input "false"
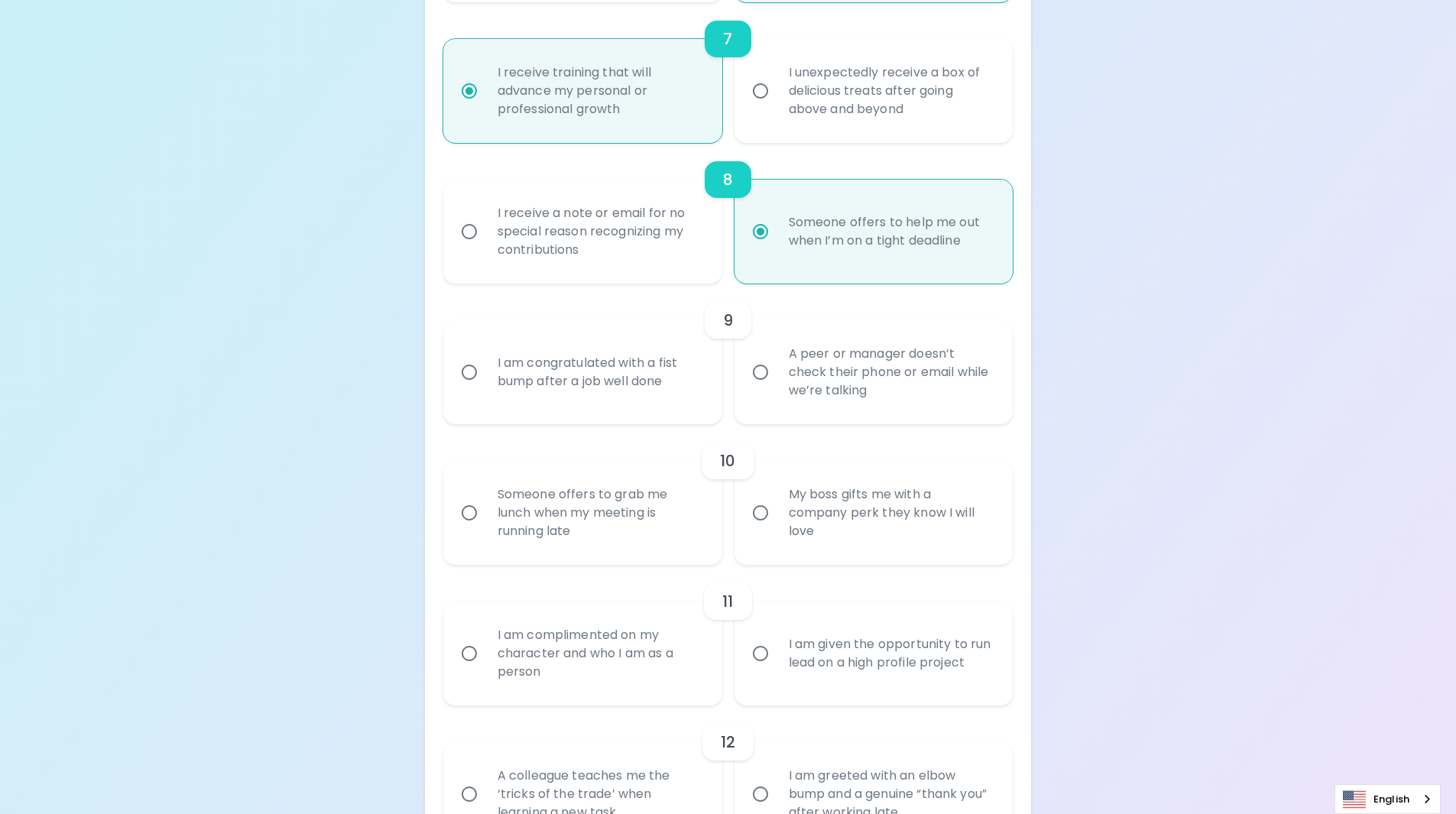
radio input "false"
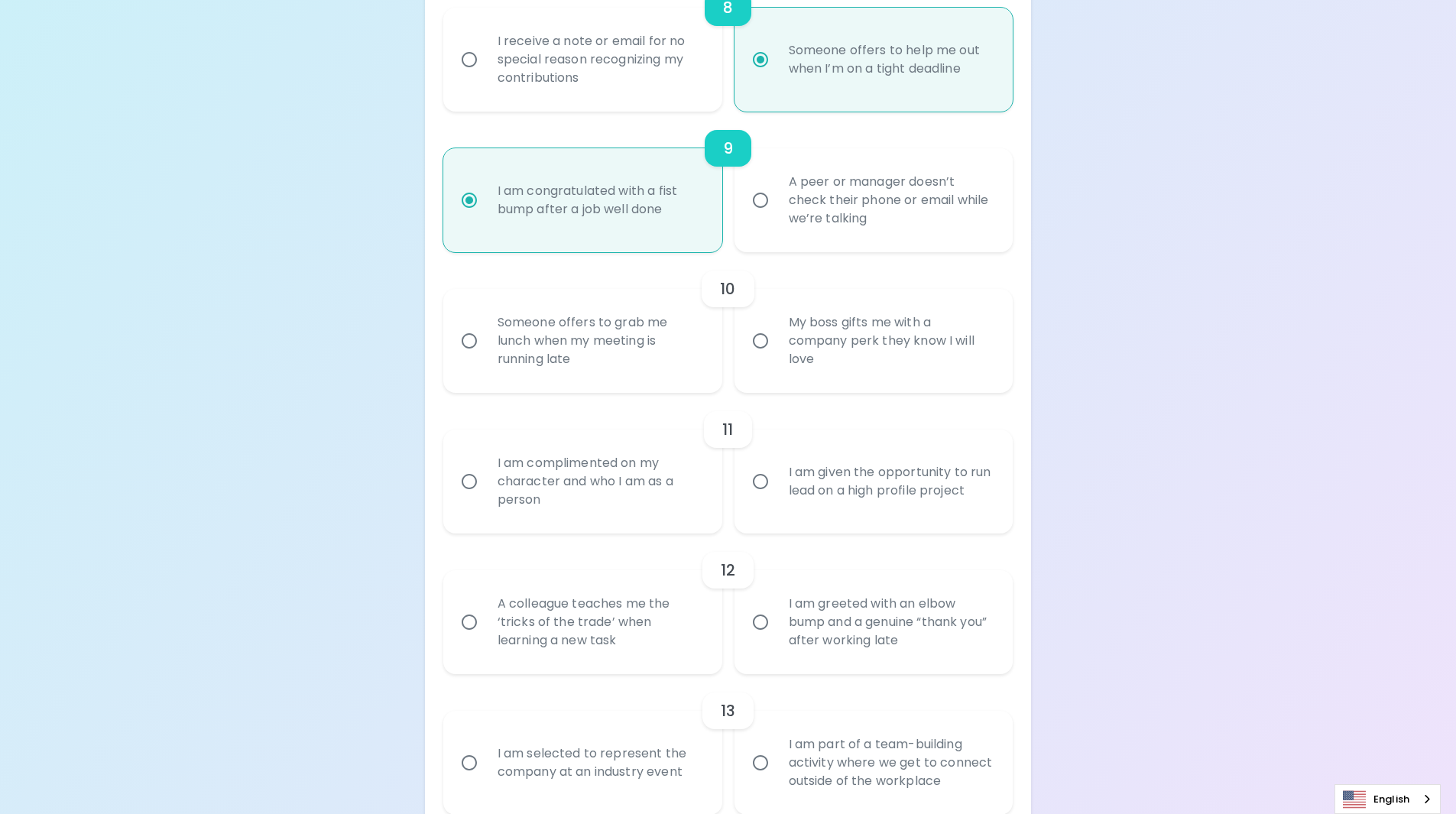
scroll to position [1406, 0]
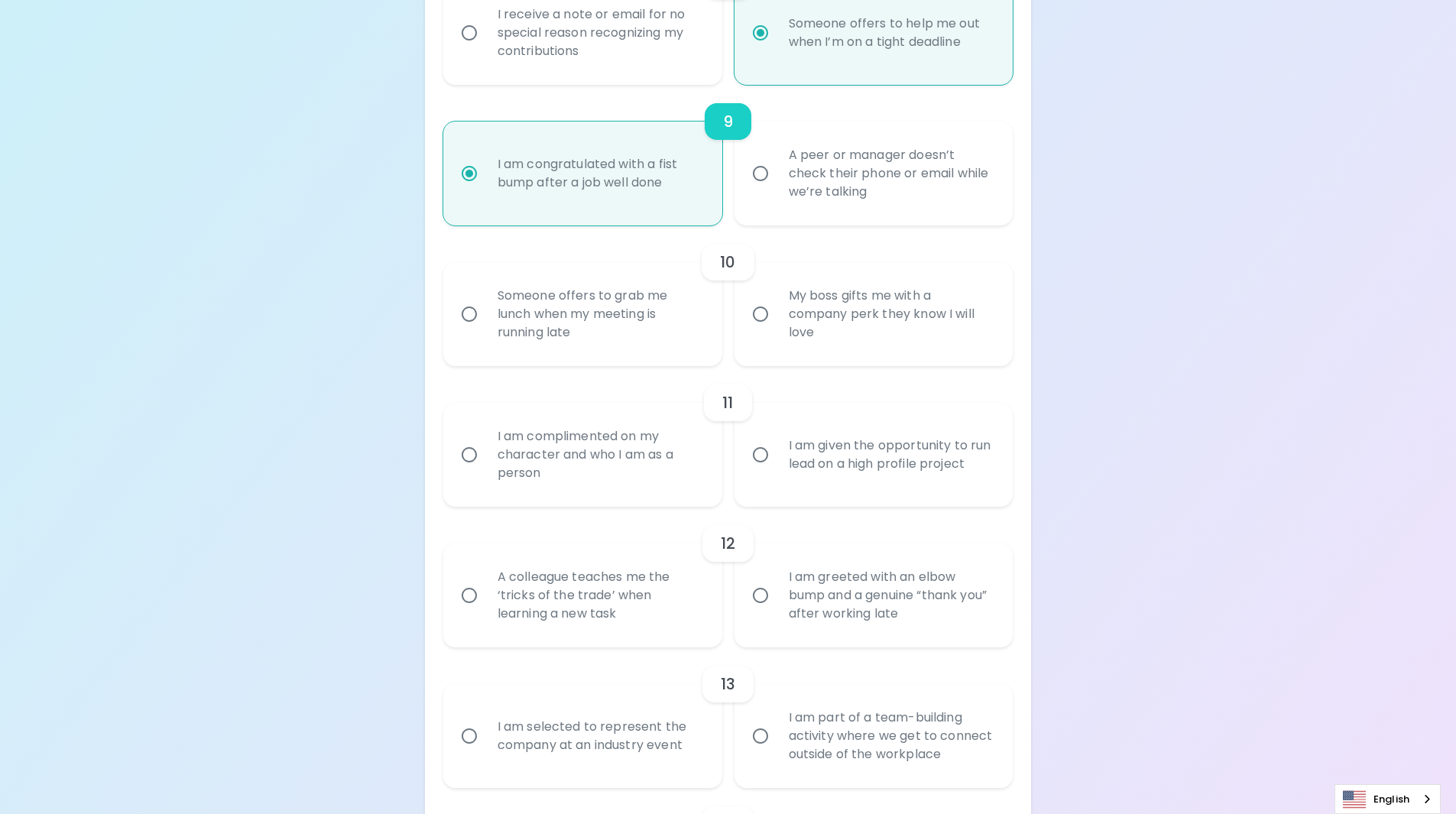
radio input "true"
click at [780, 308] on div "My boss gifts me with a company perk they know I will love" at bounding box center [891, 314] width 229 height 92
click at [777, 308] on input "My boss gifts me with a company perk they know I will love" at bounding box center [761, 314] width 32 height 32
radio input "false"
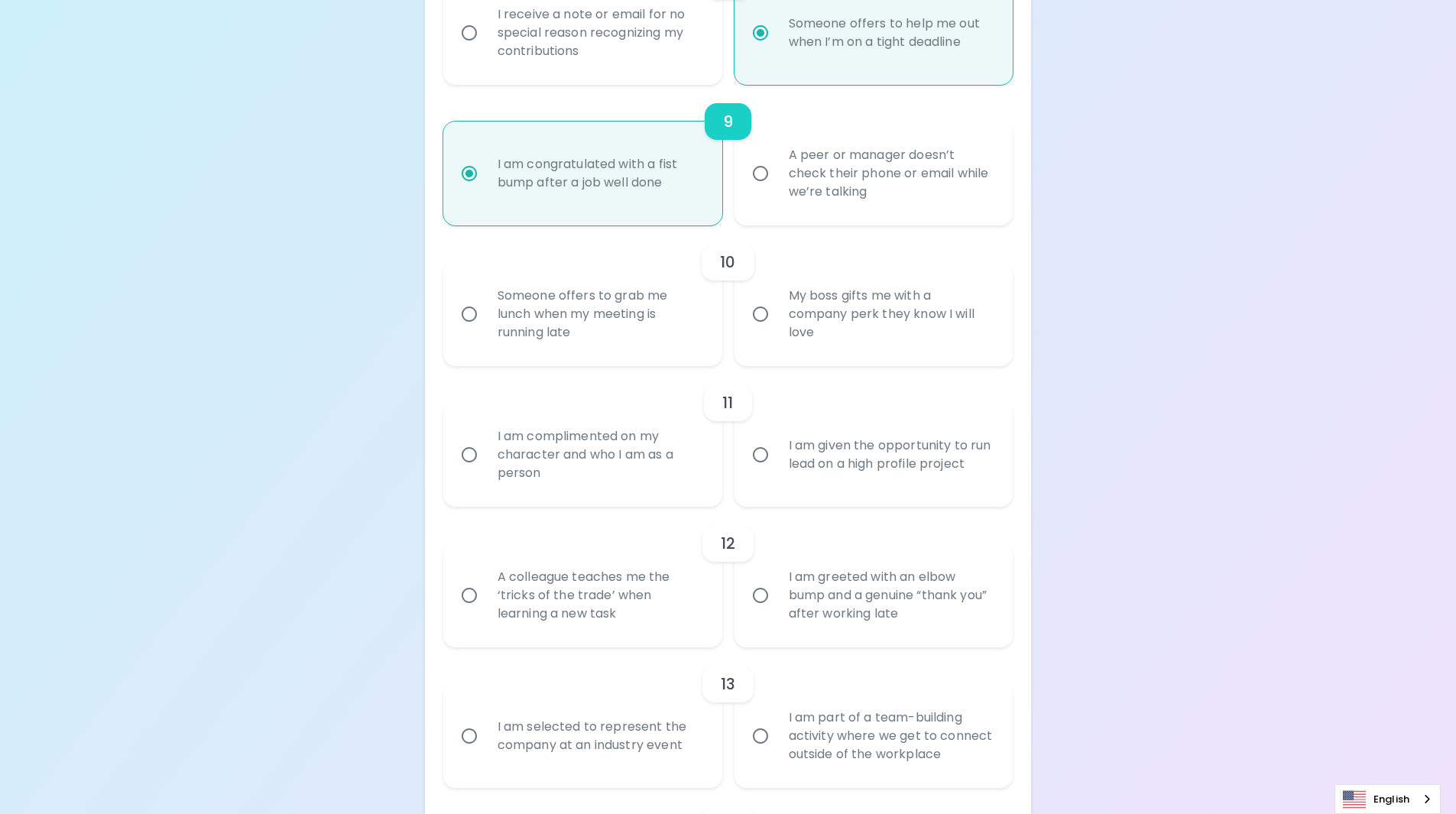
radio input "false"
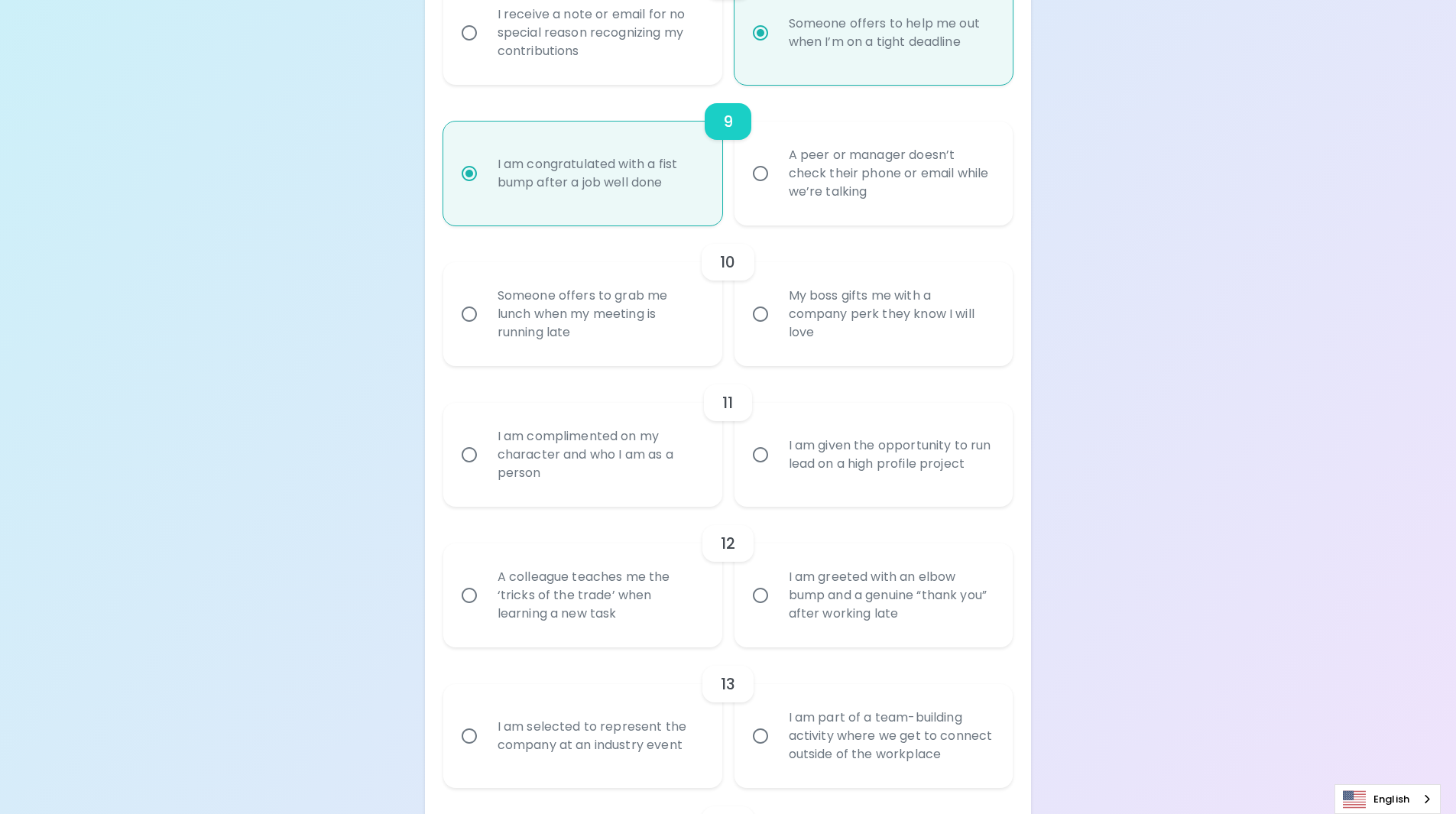
radio input "false"
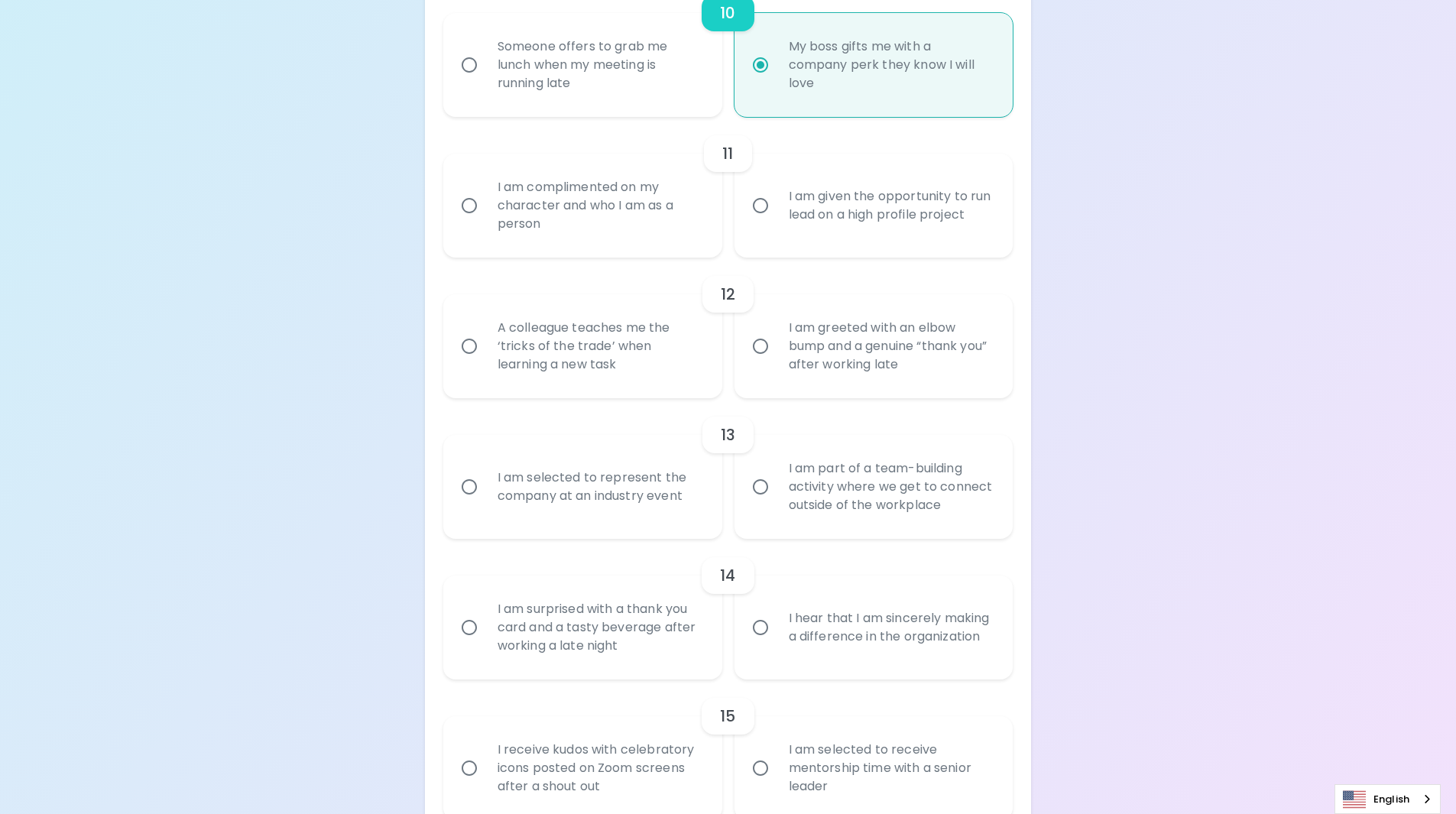
scroll to position [1681, 0]
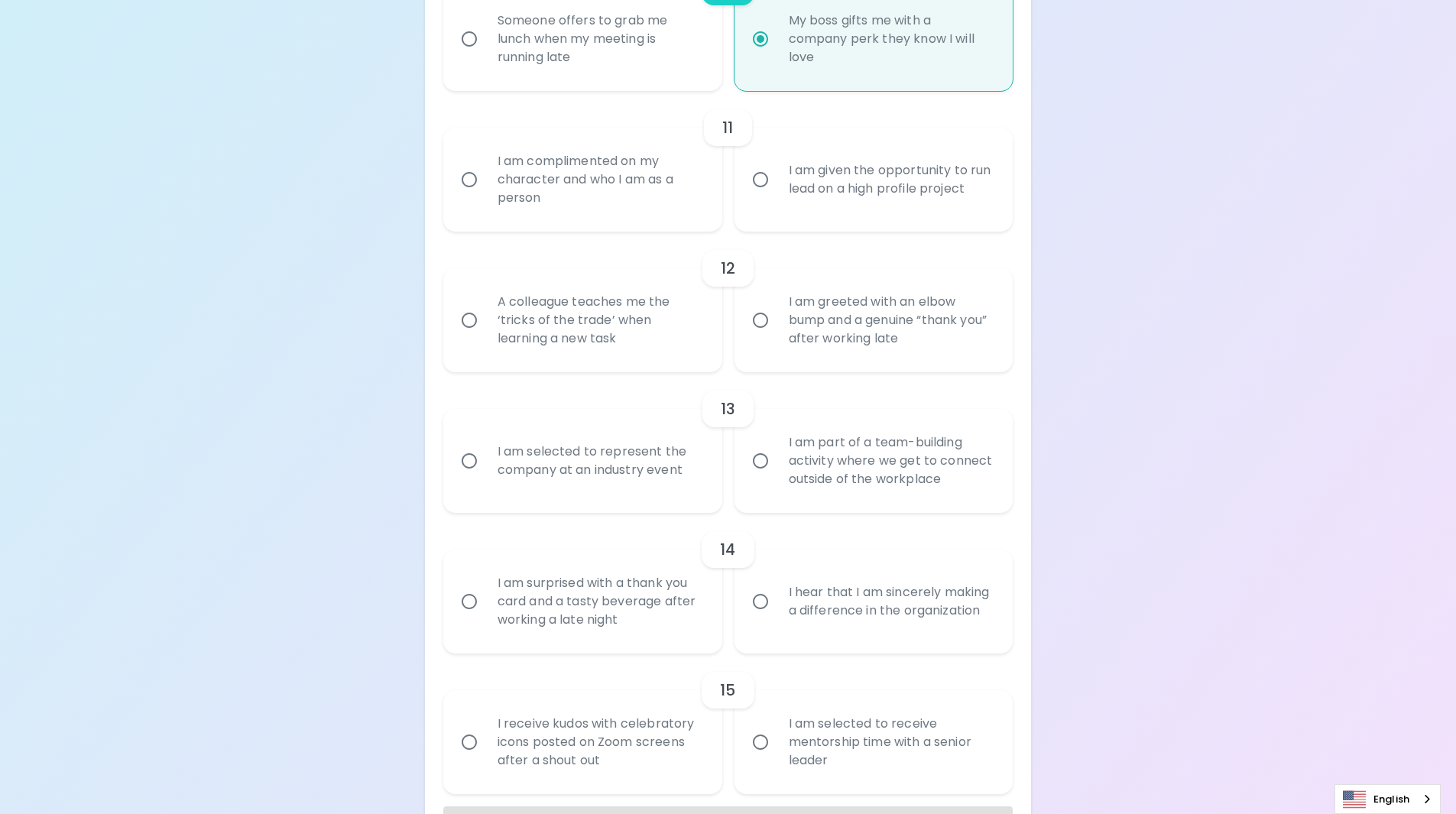
radio input "true"
click at [609, 205] on div "I am complimented on my character and who I am as a person" at bounding box center [599, 179] width 229 height 92
click at [485, 196] on input "I am complimented on my character and who I am as a person" at bounding box center [469, 180] width 32 height 32
radio input "false"
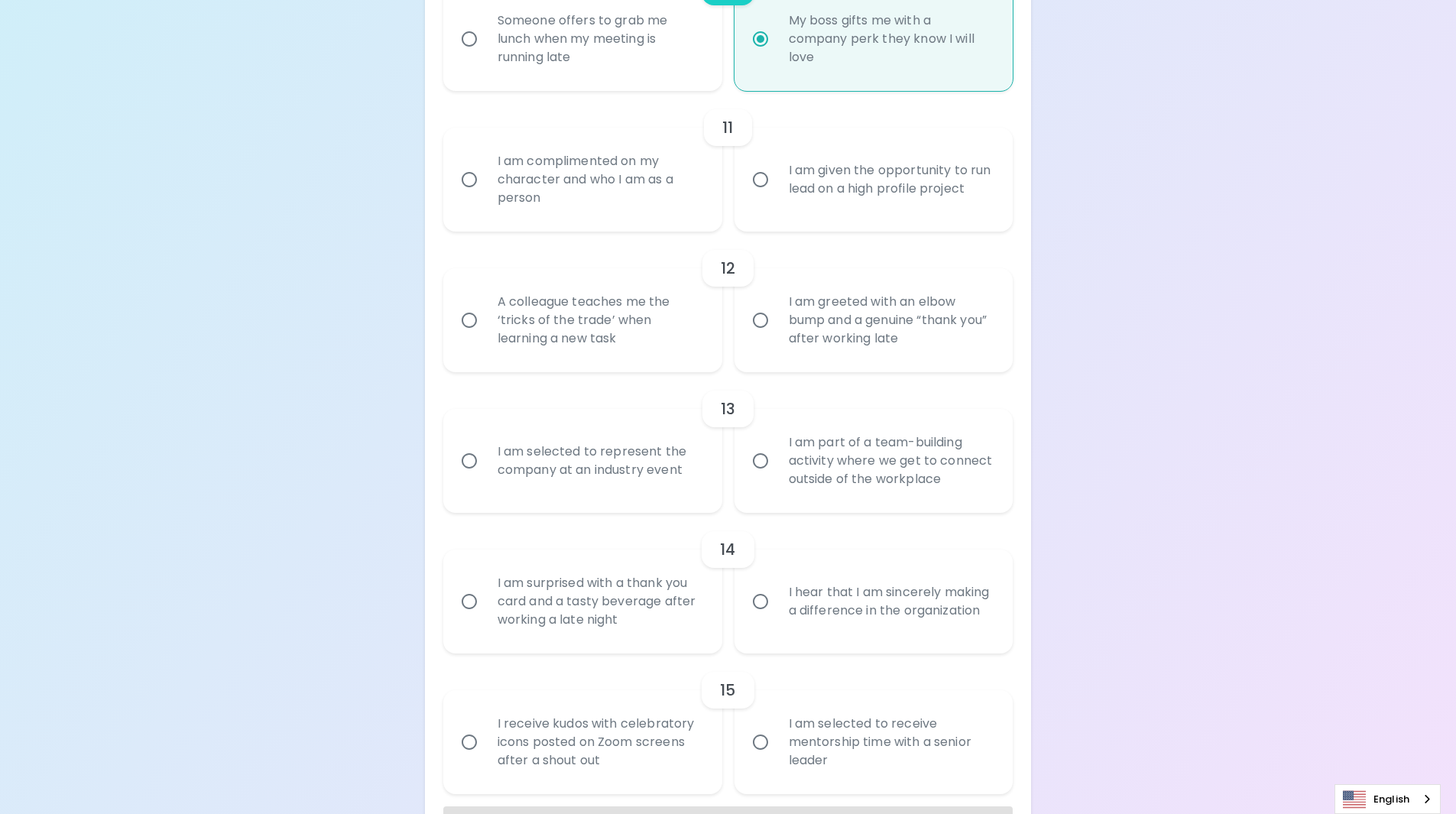
radio input "false"
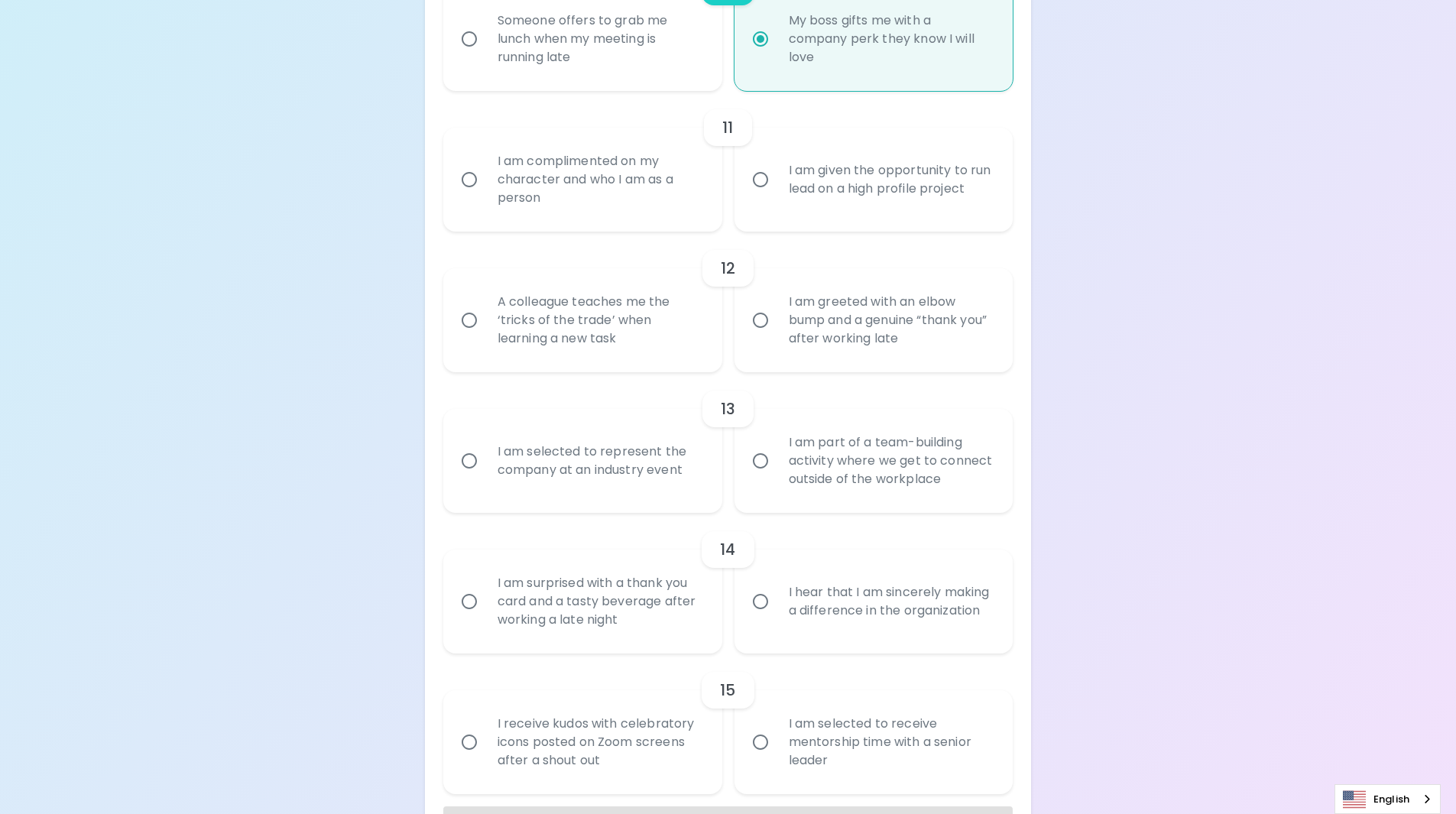
radio input "false"
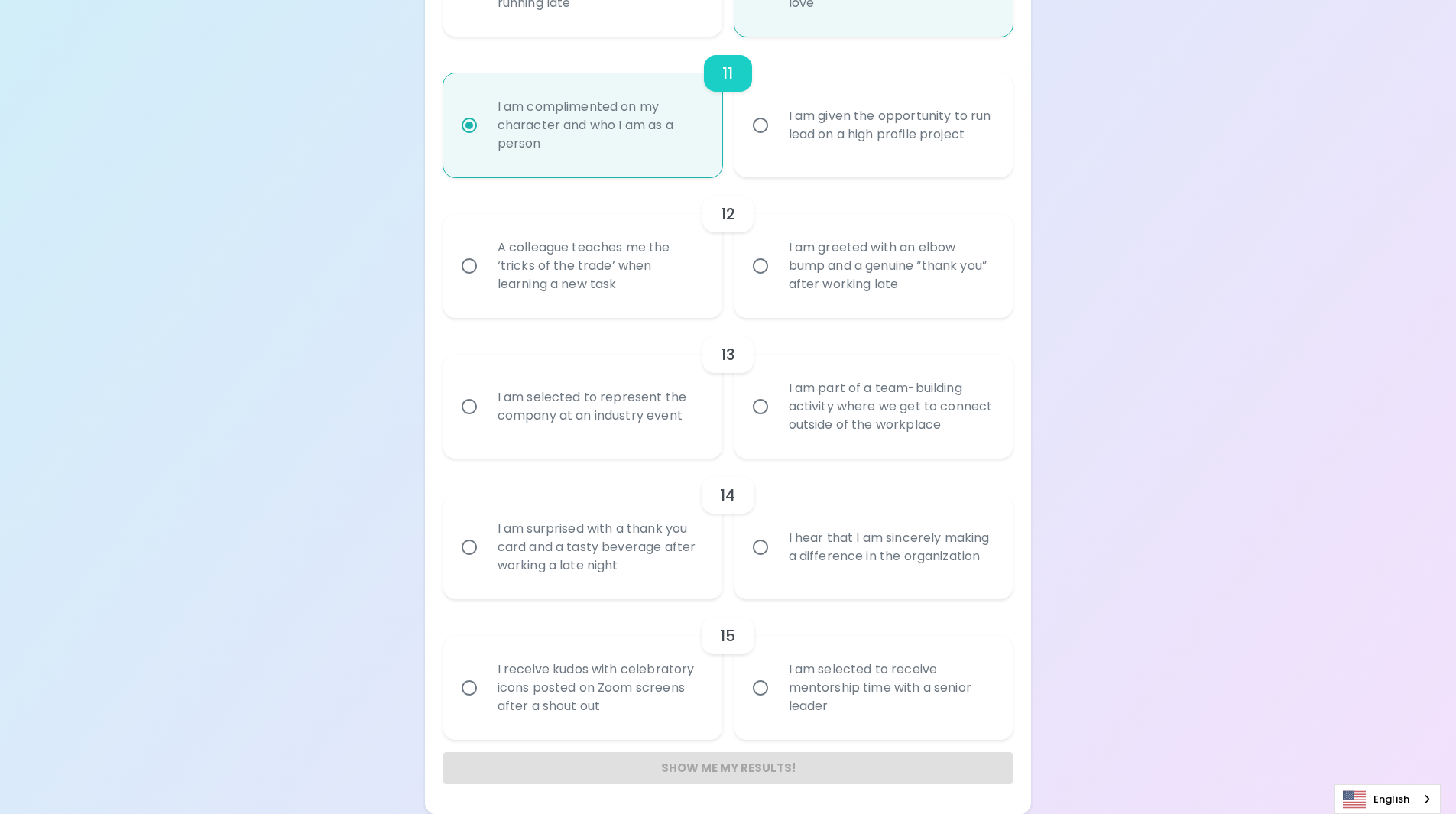
scroll to position [1736, 0]
radio input "true"
click at [634, 280] on div "A colleague teaches me the ‘tricks of the trade’ when learning a new task" at bounding box center [599, 265] width 229 height 92
click at [485, 280] on input "A colleague teaches me the ‘tricks of the trade’ when learning a new task" at bounding box center [469, 265] width 32 height 32
radio input "false"
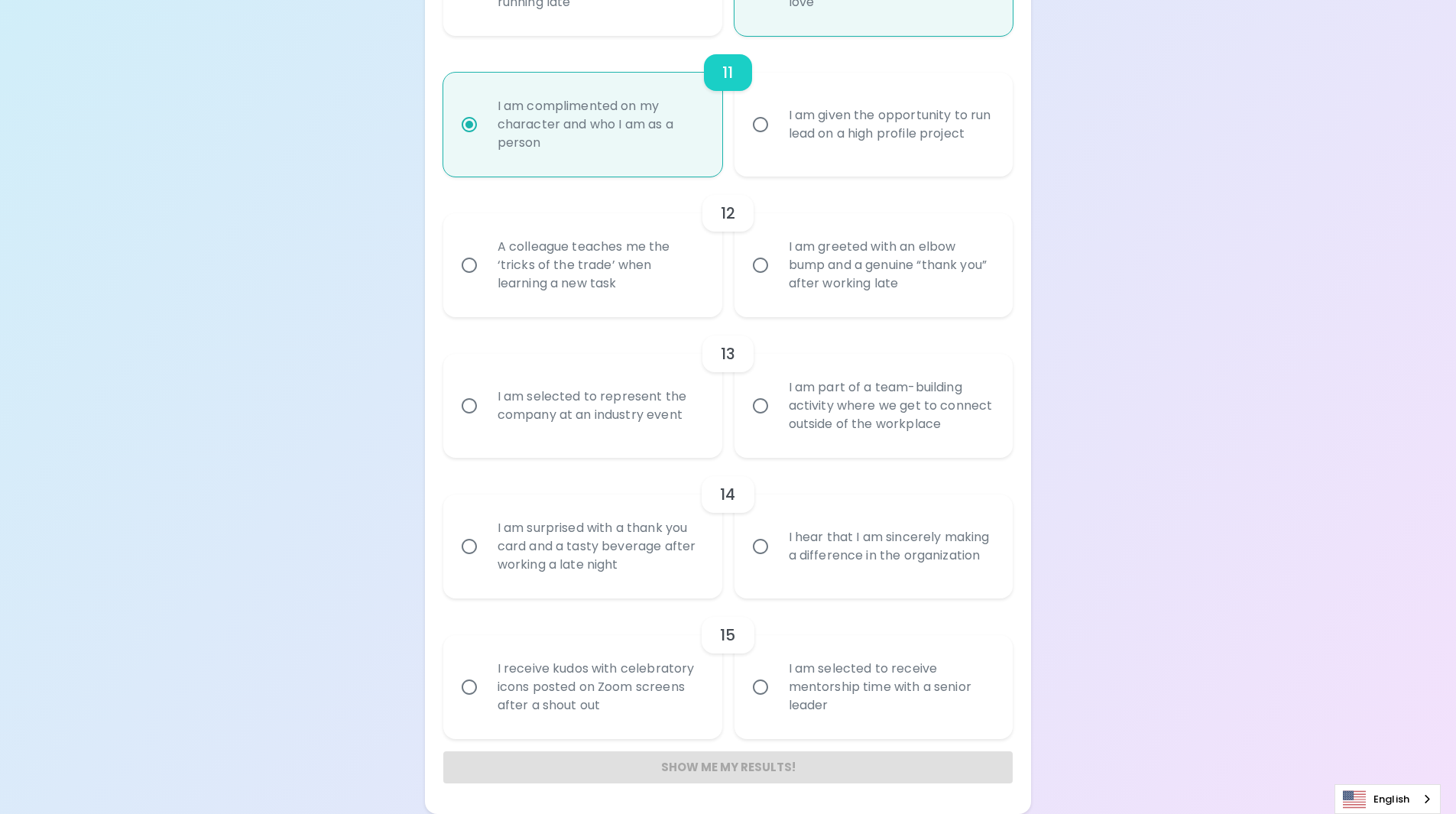
radio input "false"
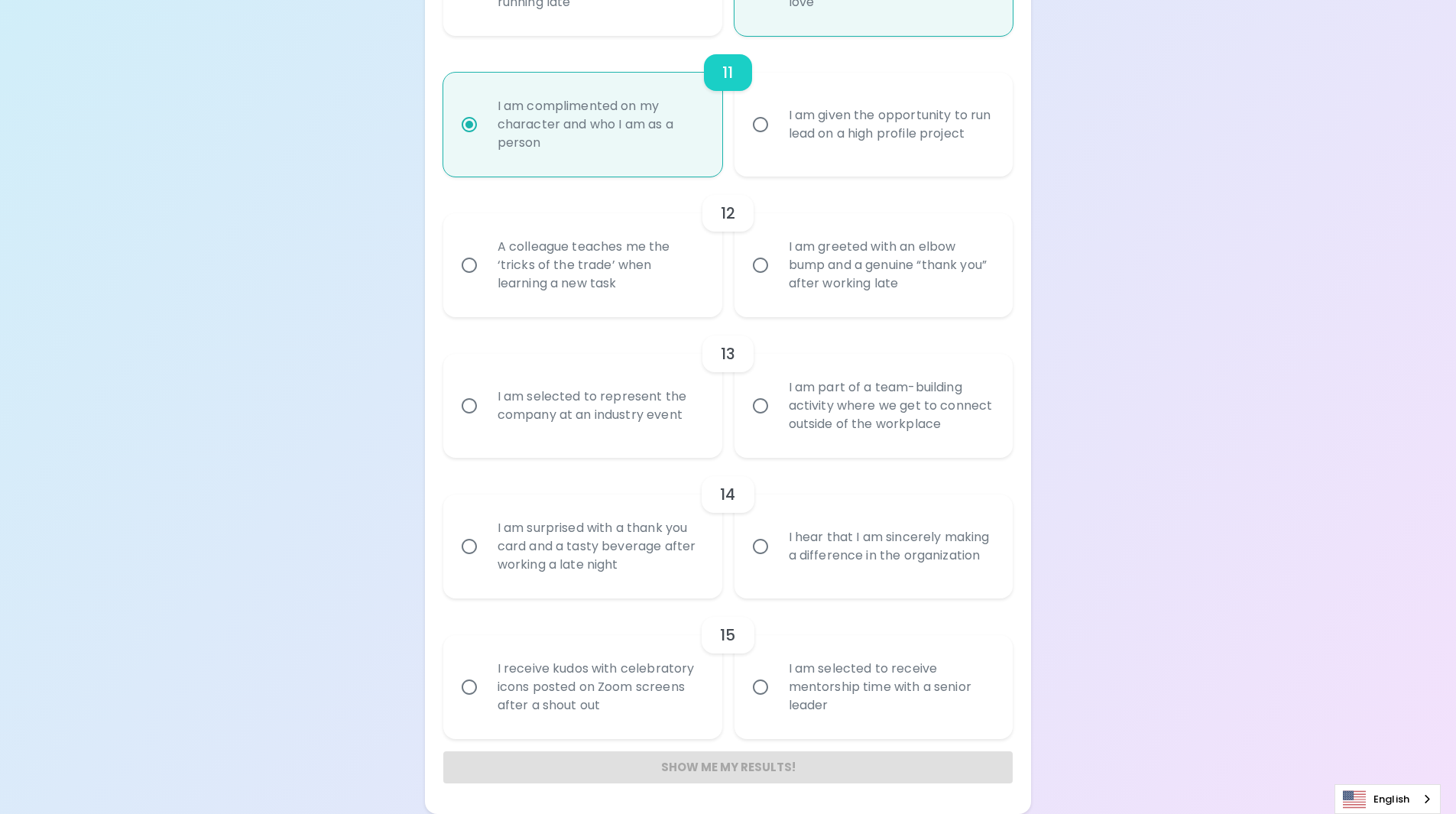
radio input "false"
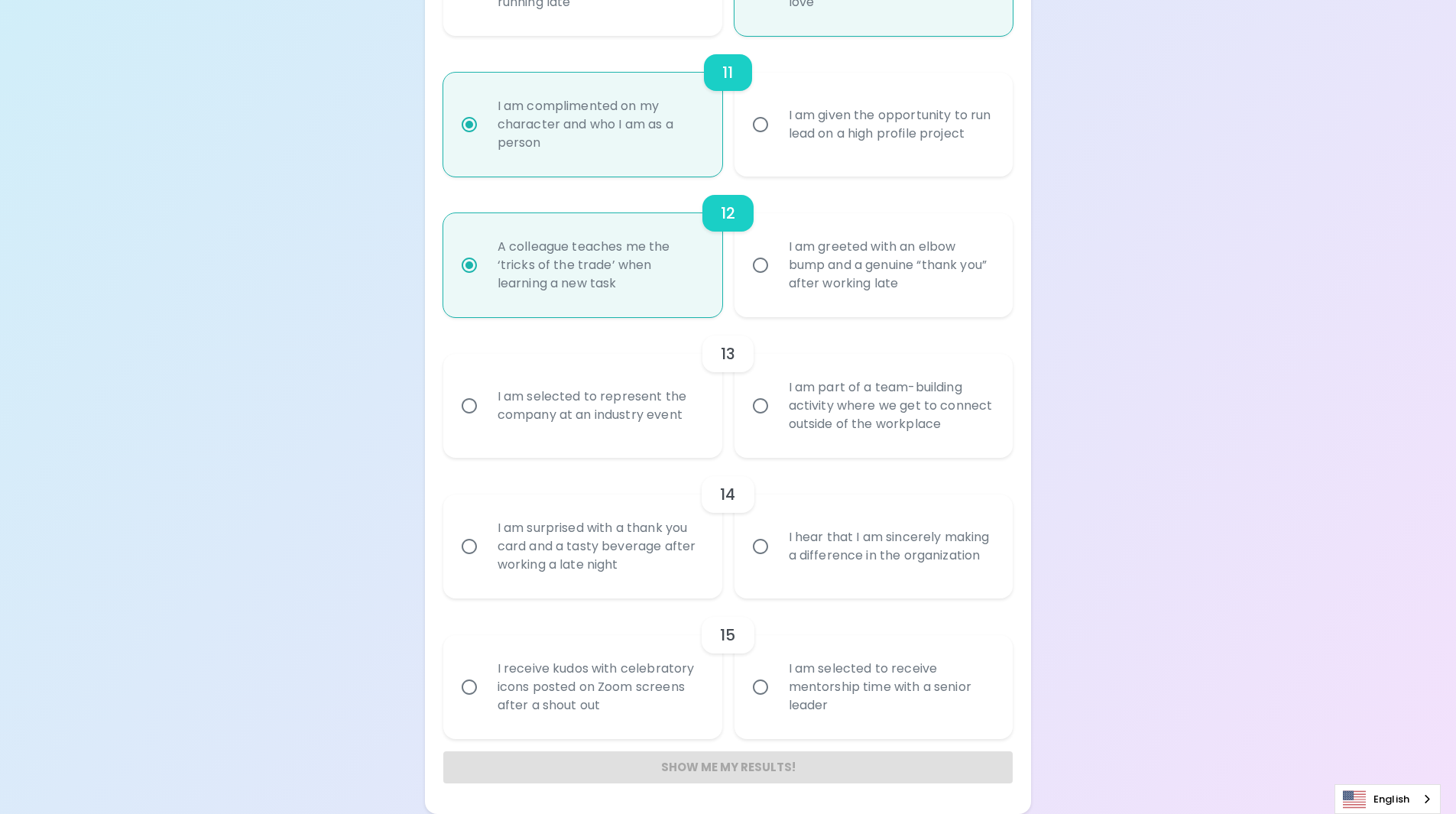
radio input "true"
click at [695, 399] on div "I am selected to represent the company at an industry event" at bounding box center [599, 406] width 229 height 73
click at [485, 399] on input "I am selected to represent the company at an industry event" at bounding box center [469, 406] width 32 height 32
radio input "false"
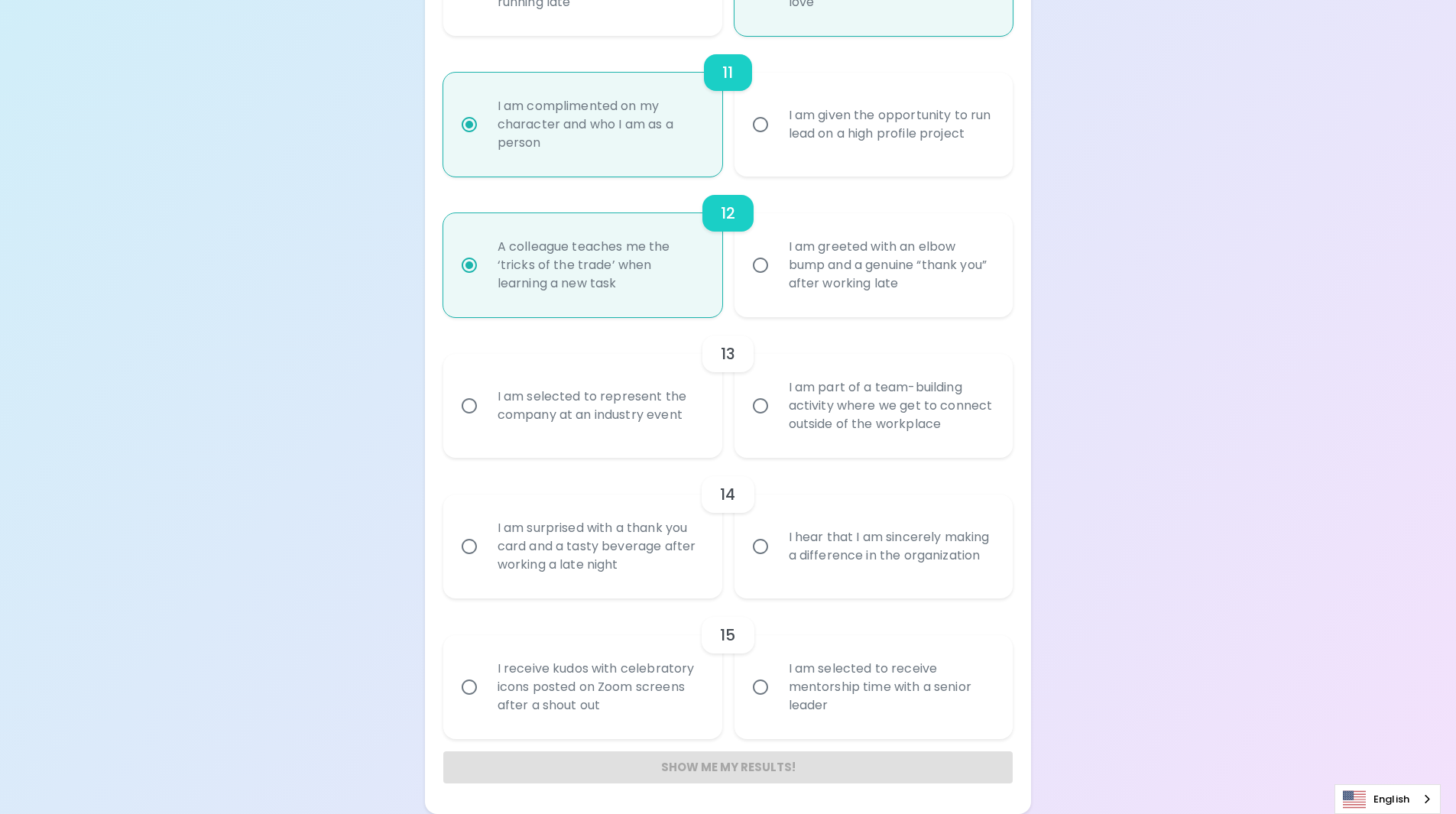
radio input "false"
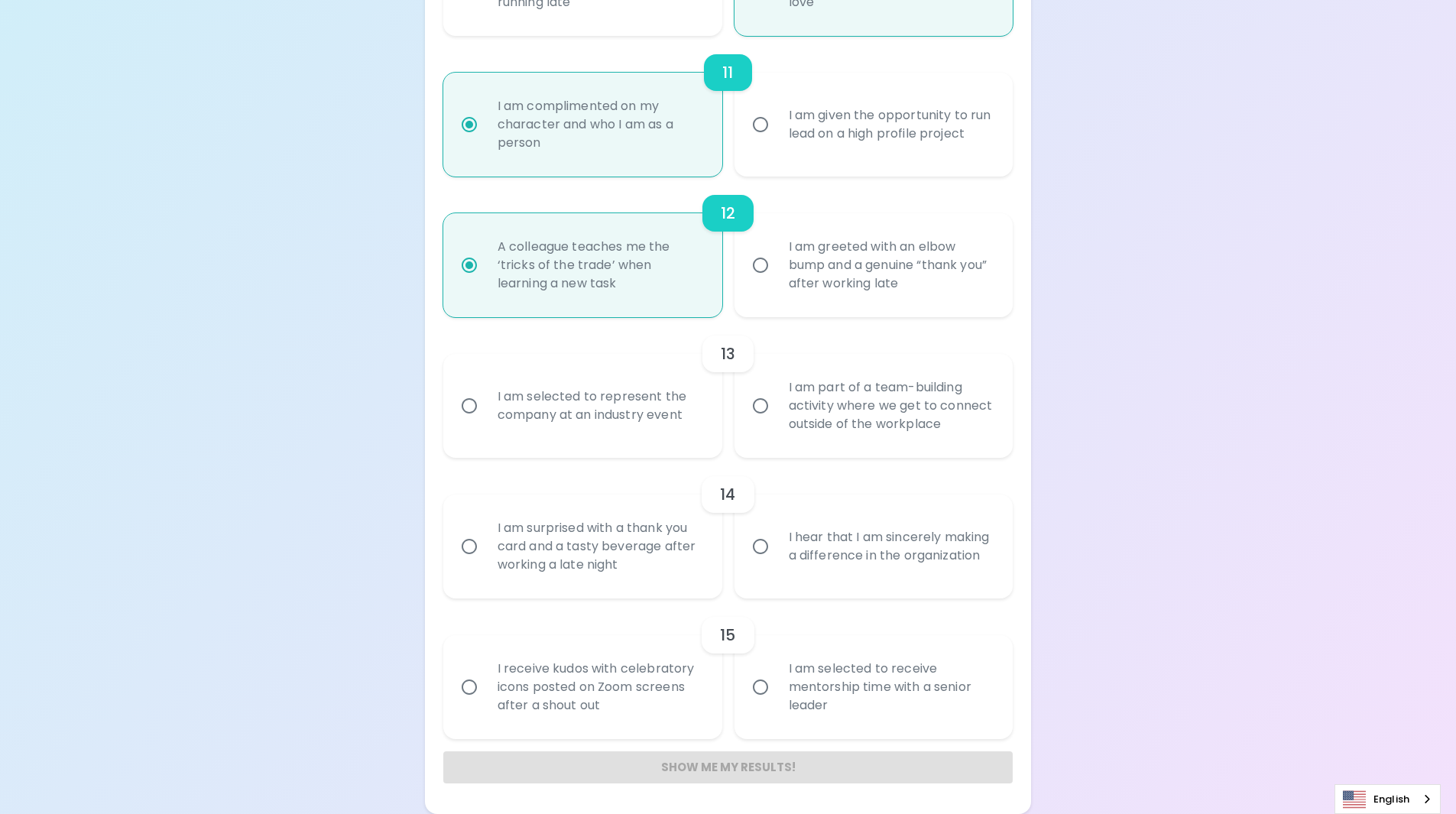
radio input "false"
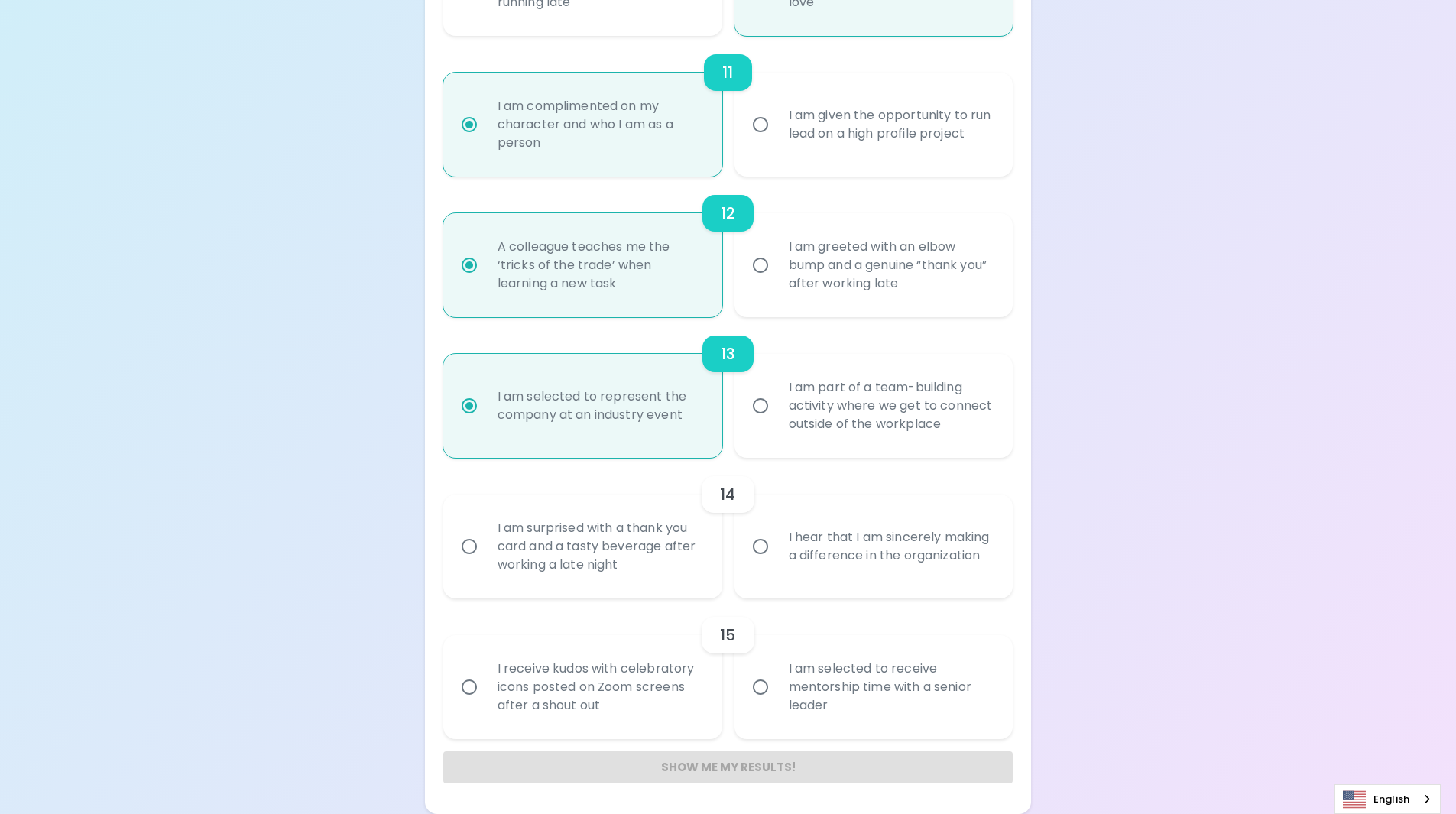
radio input "true"
click at [811, 537] on div "I hear that I am sincerely making a difference in the organization" at bounding box center [891, 546] width 229 height 73
click at [777, 537] on input "I hear that I am sincerely making a difference in the organization" at bounding box center [761, 546] width 32 height 32
radio input "false"
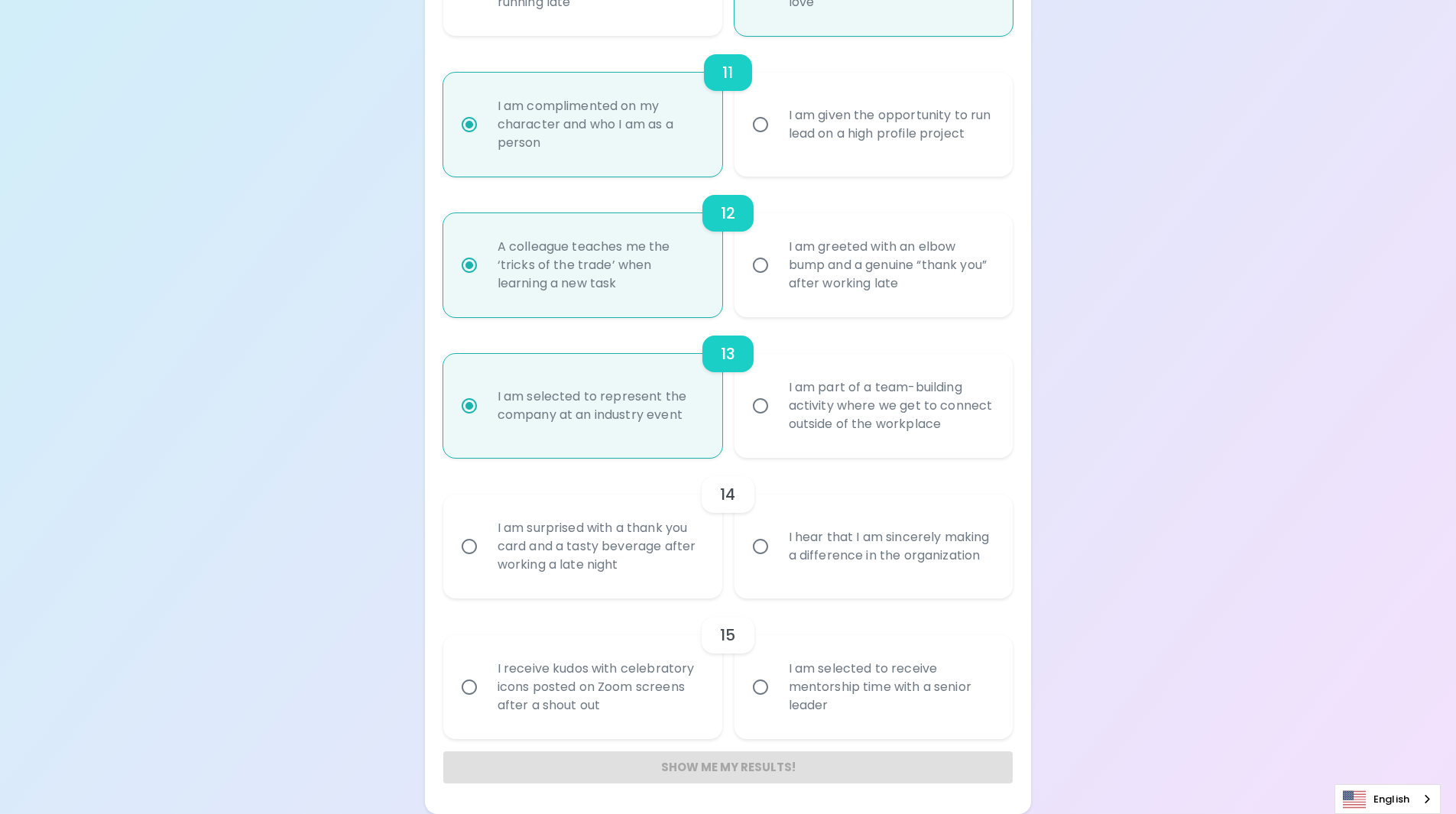
radio input "false"
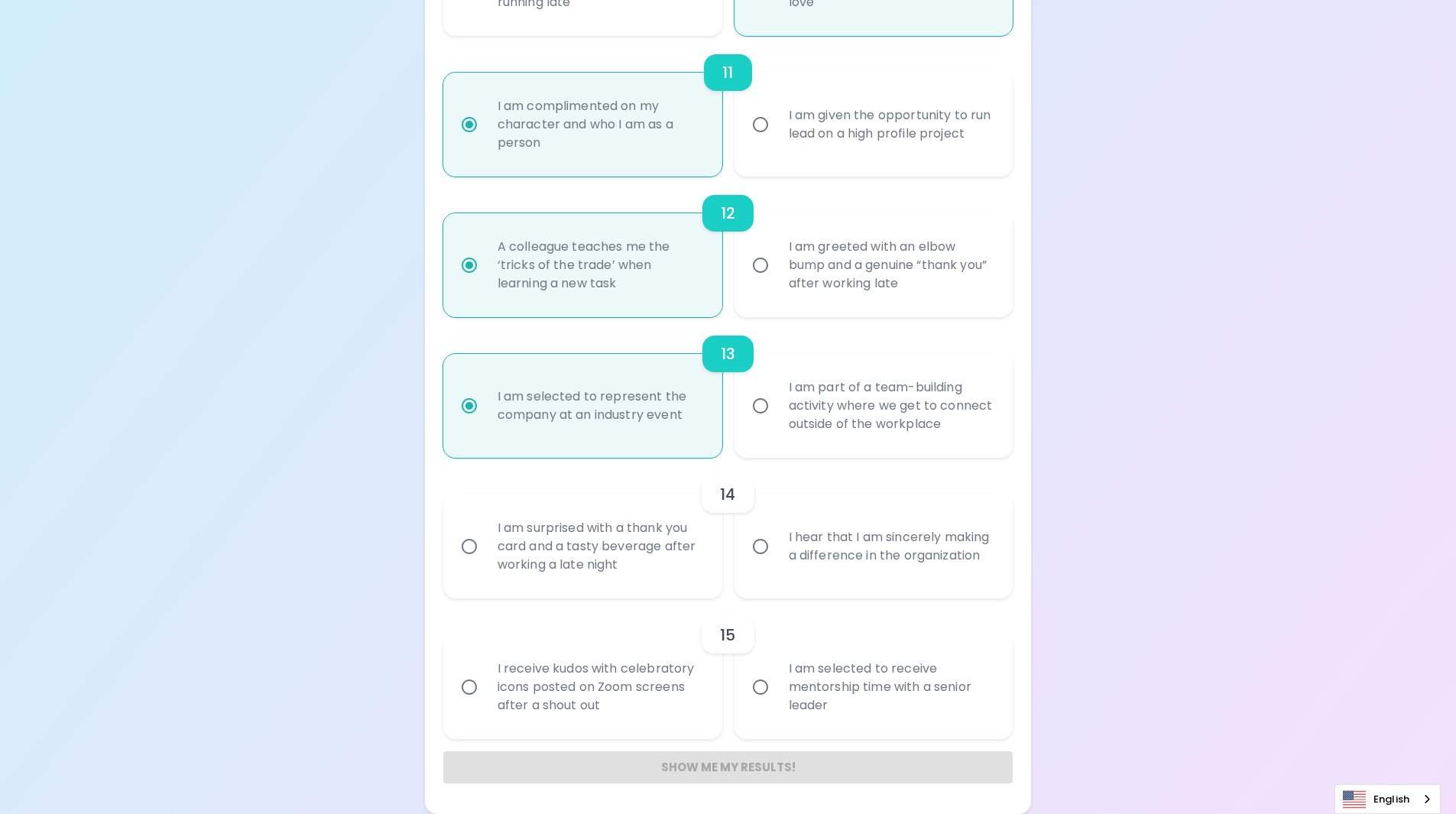
radio input "false"
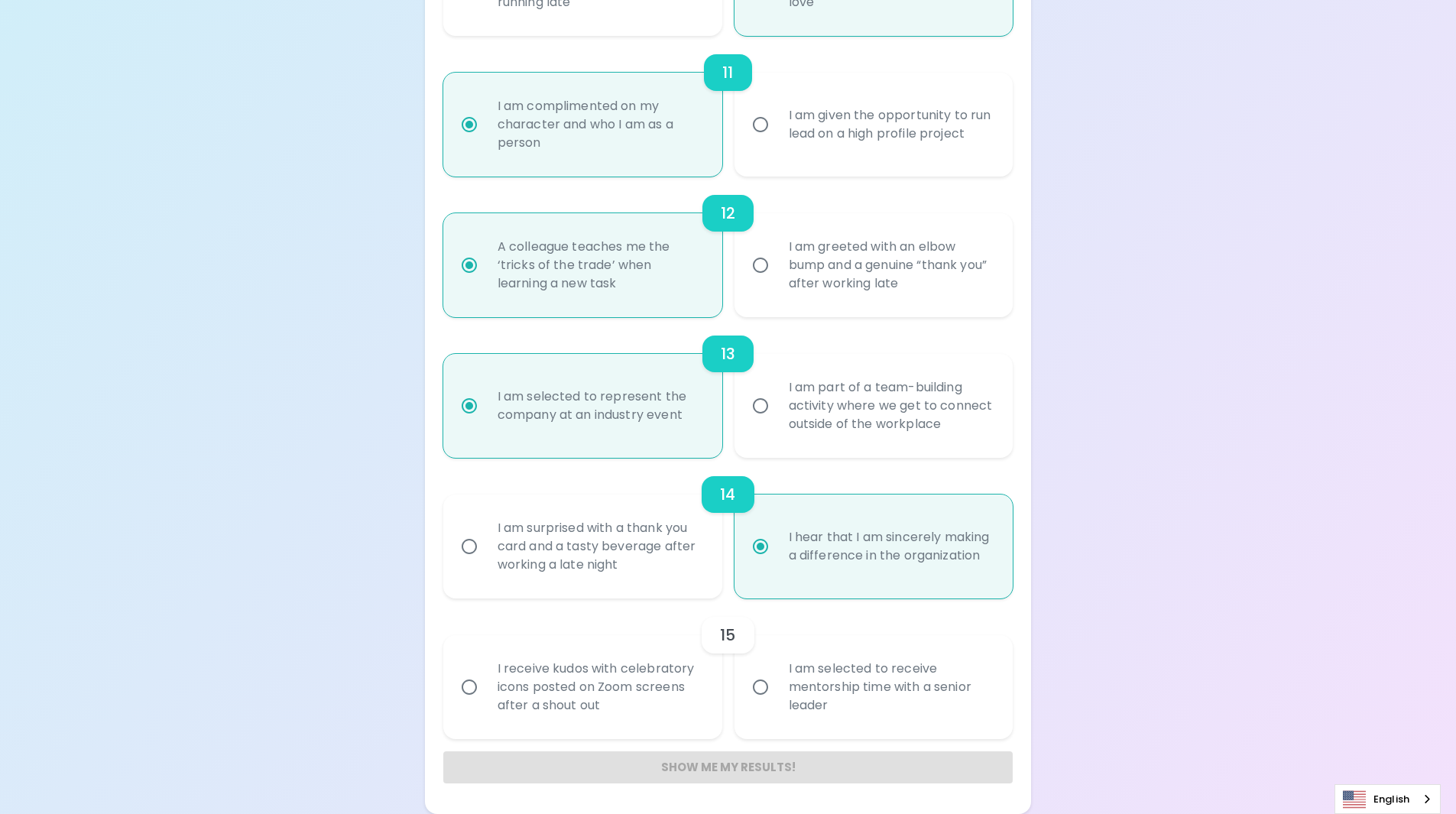
radio input "true"
click at [858, 710] on div "I am selected to receive mentorship time with a senior leader" at bounding box center [891, 687] width 229 height 92
click at [777, 703] on input "I am selected to receive mentorship time with a senior leader" at bounding box center [761, 687] width 32 height 32
radio input "false"
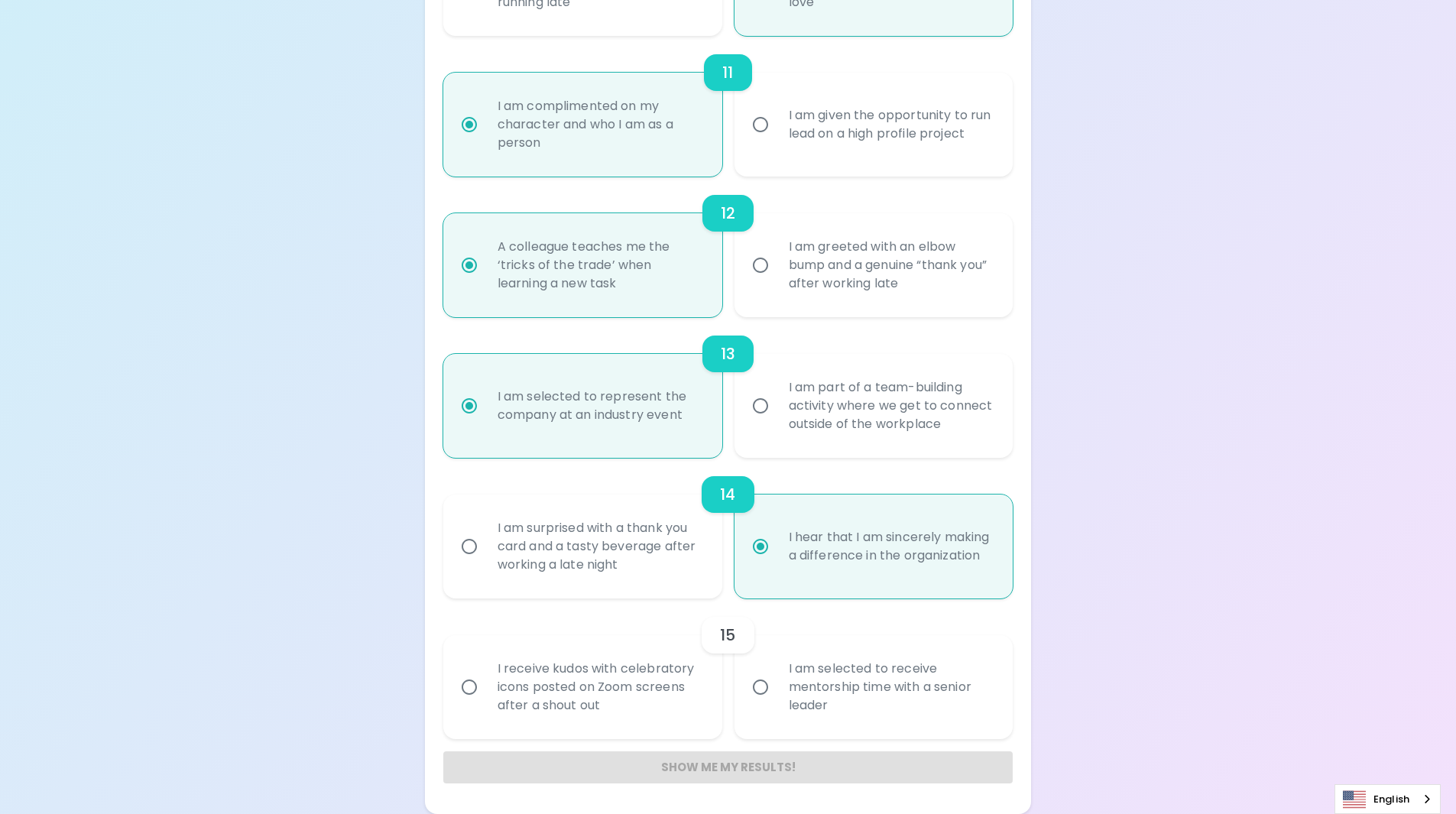
radio input "false"
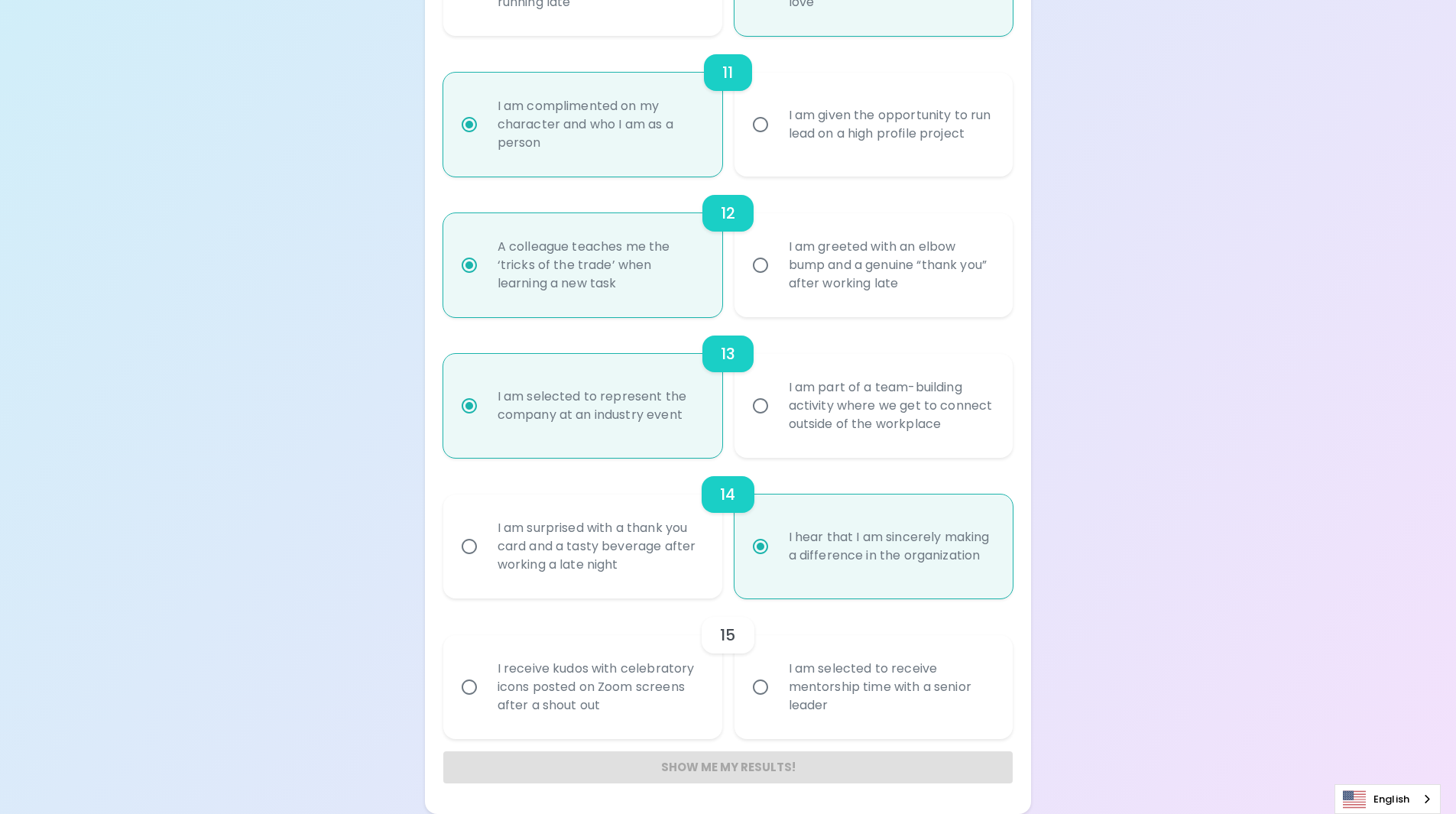
radio input "false"
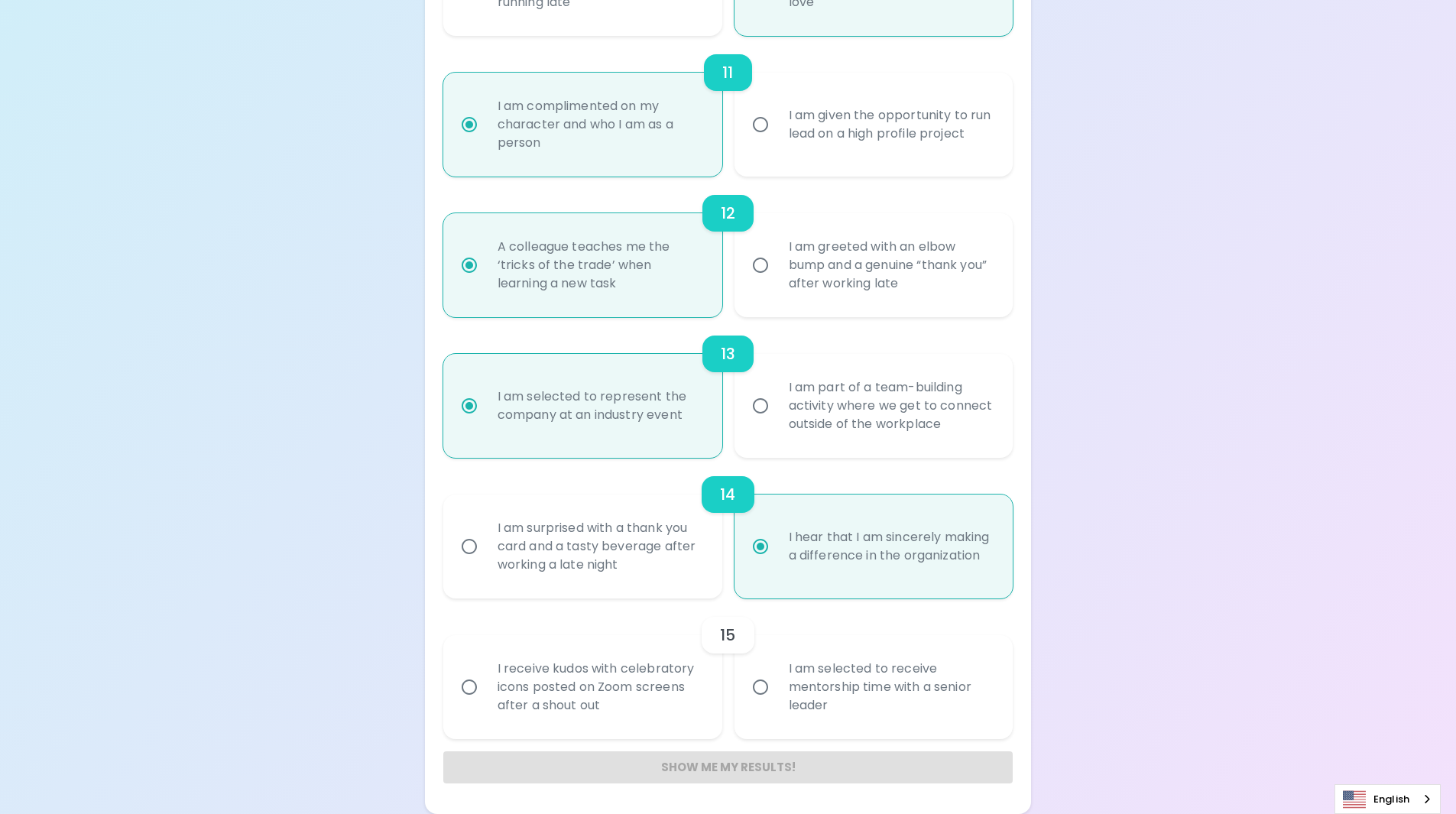
radio input "false"
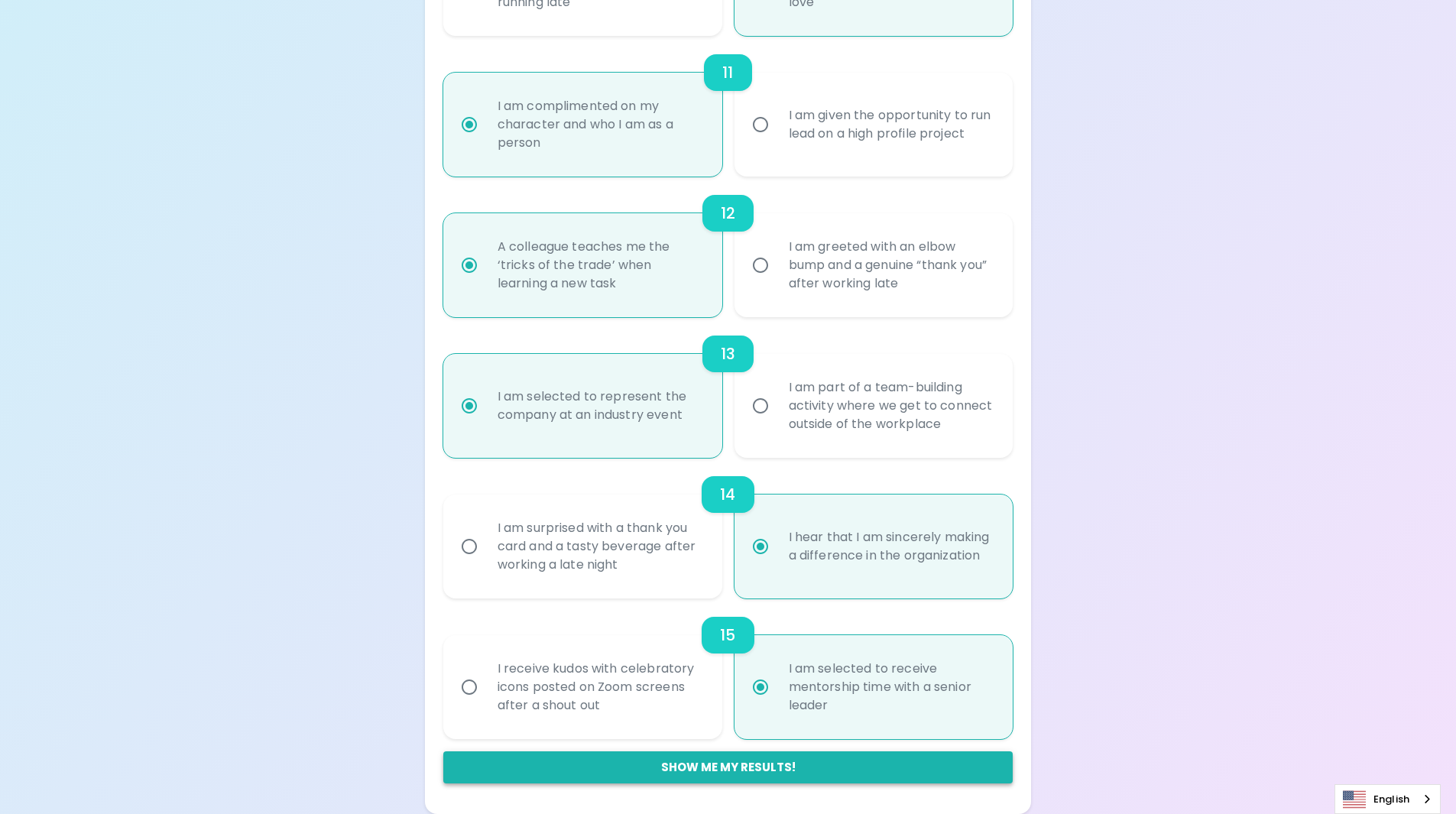
radio input "true"
click at [746, 772] on button "Show me my results!" at bounding box center [729, 767] width 571 height 32
radio input "false"
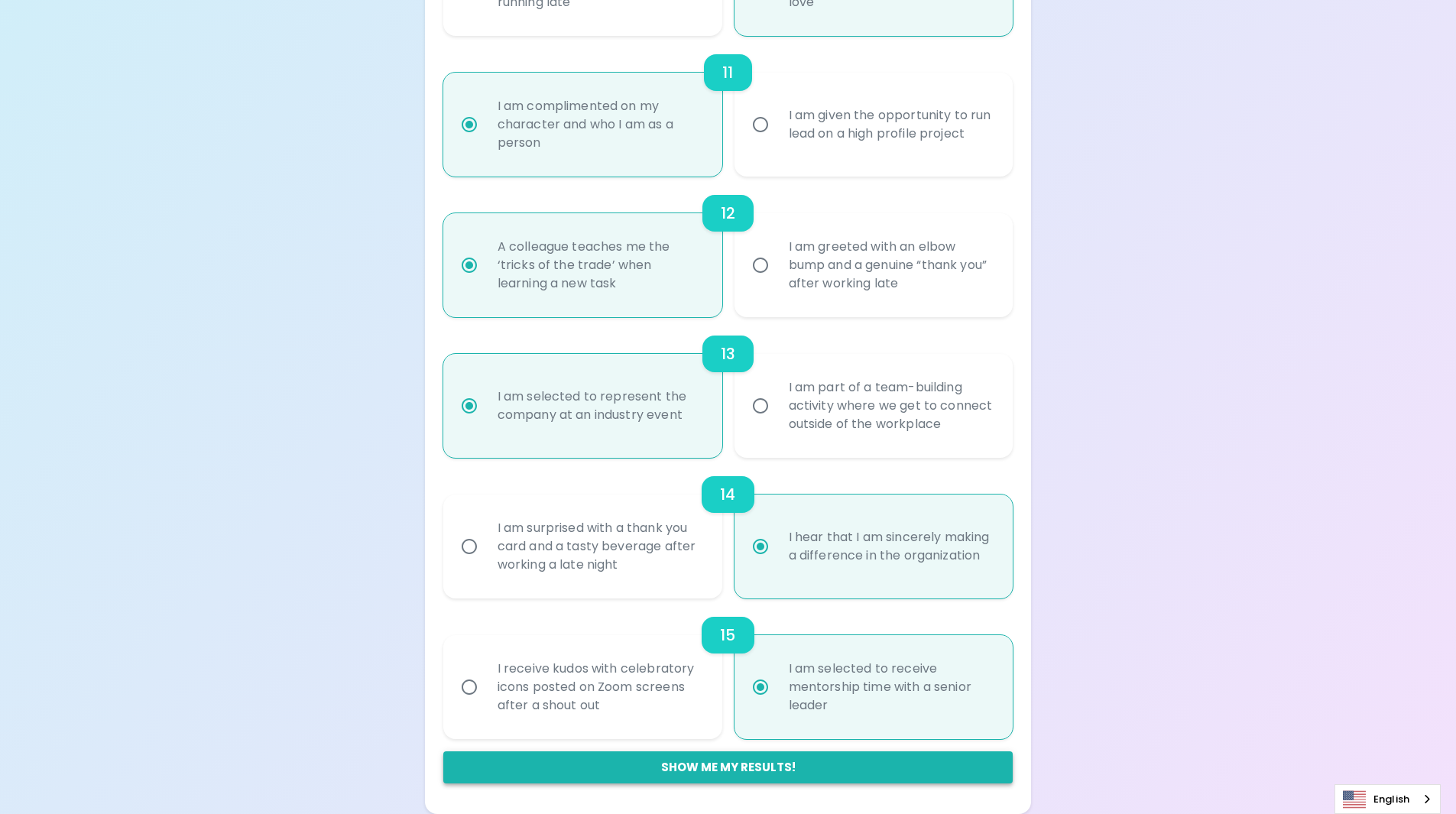
radio input "false"
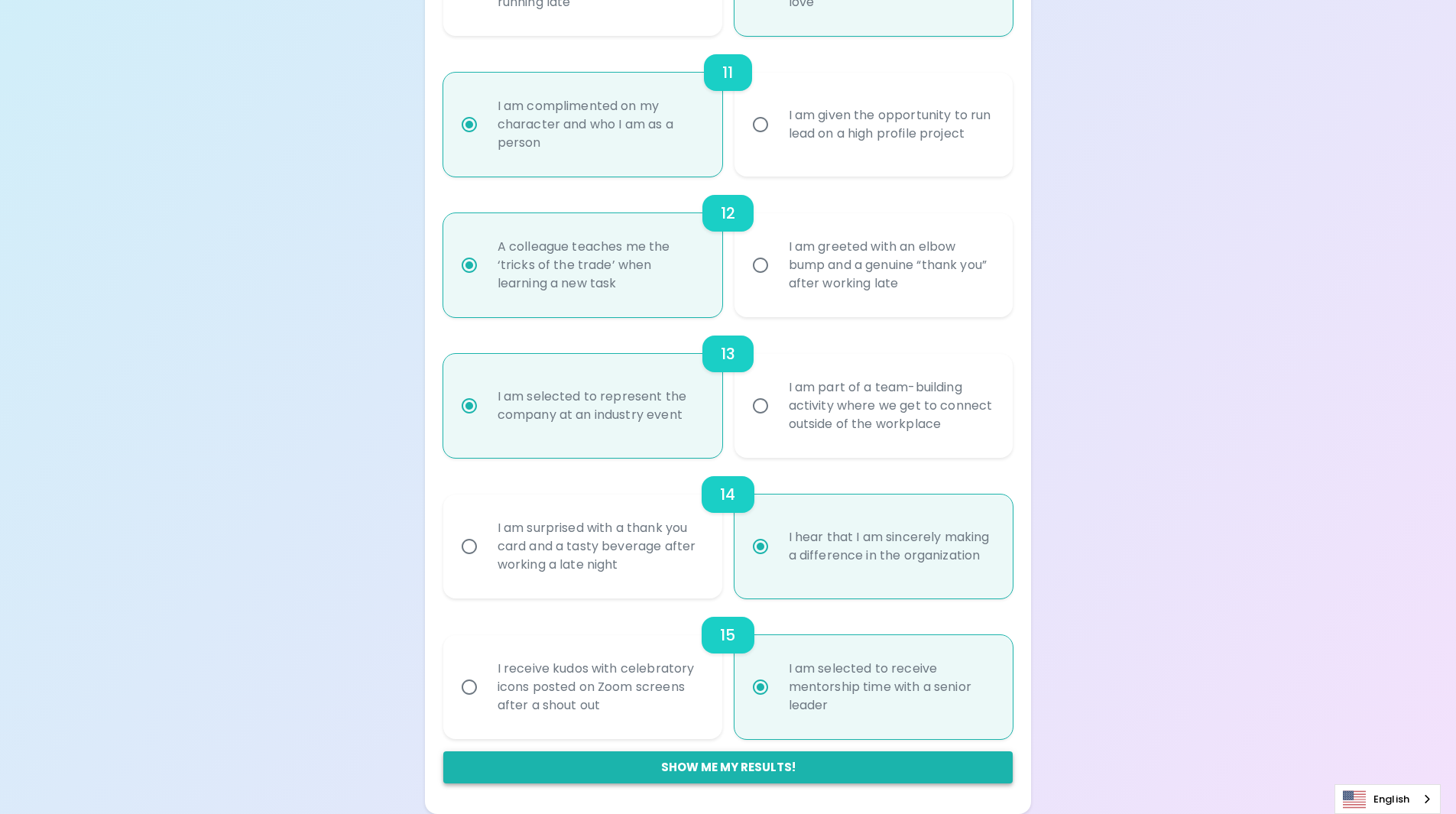
radio input "false"
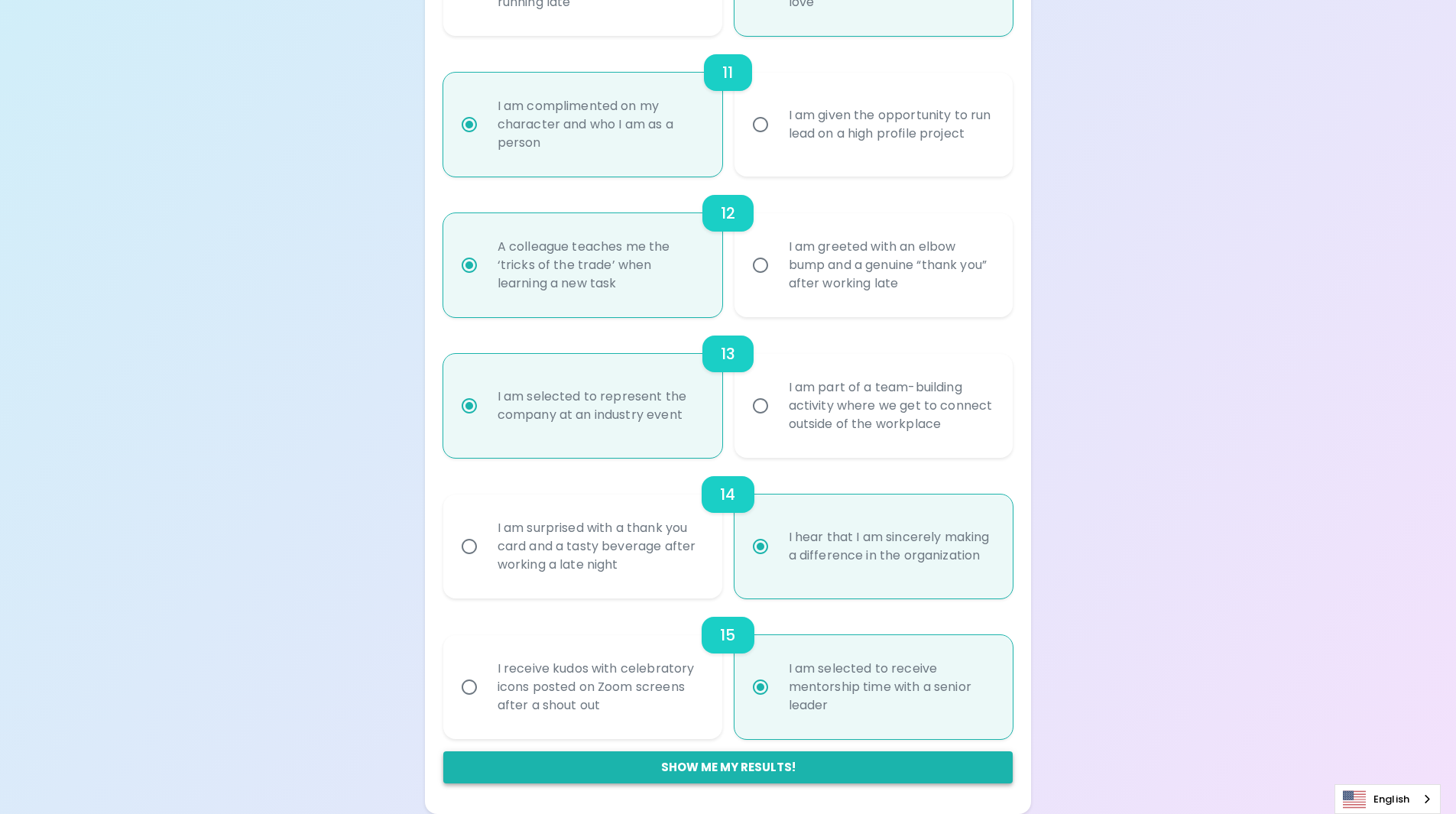
radio input "false"
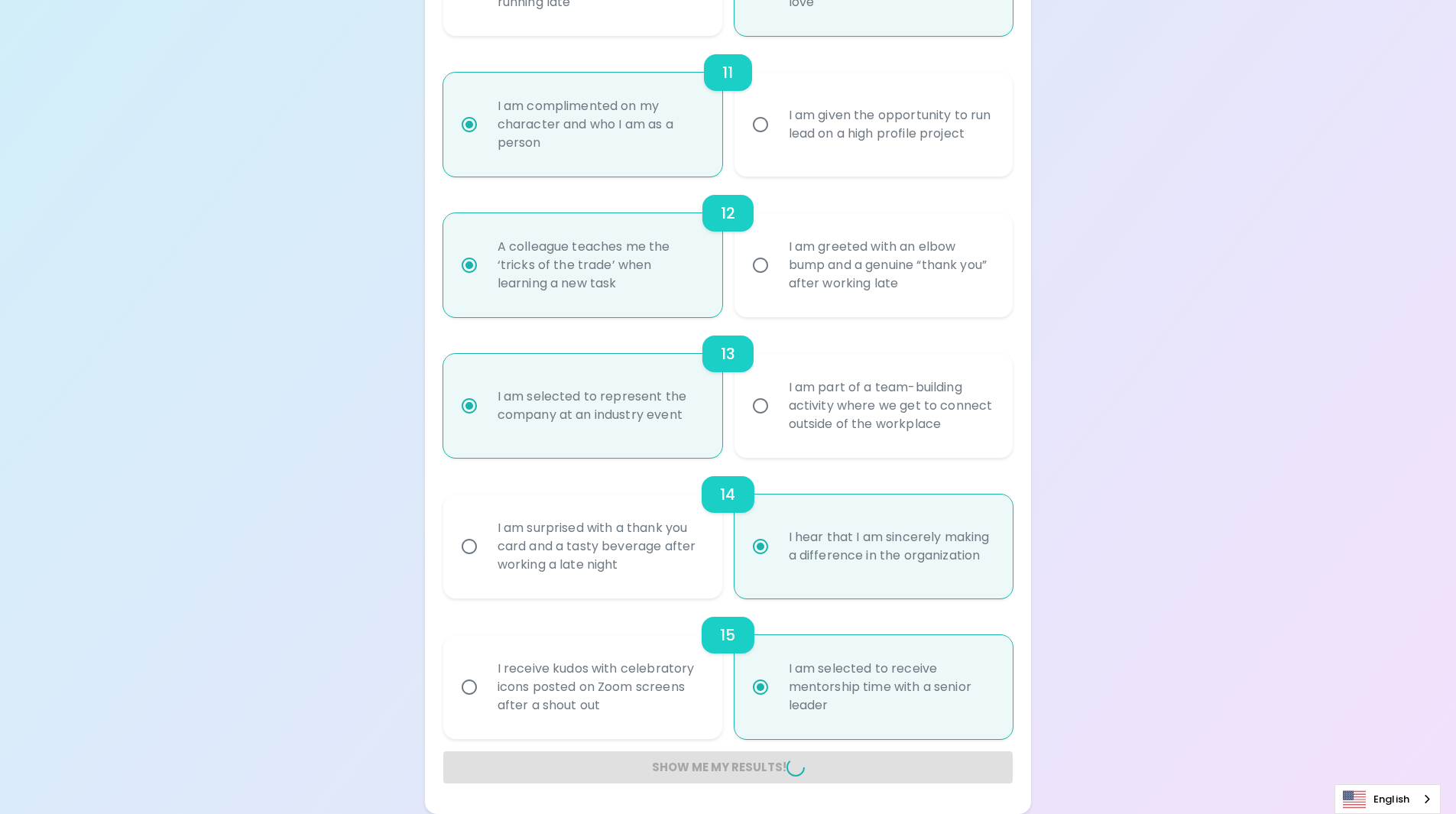
radio input "false"
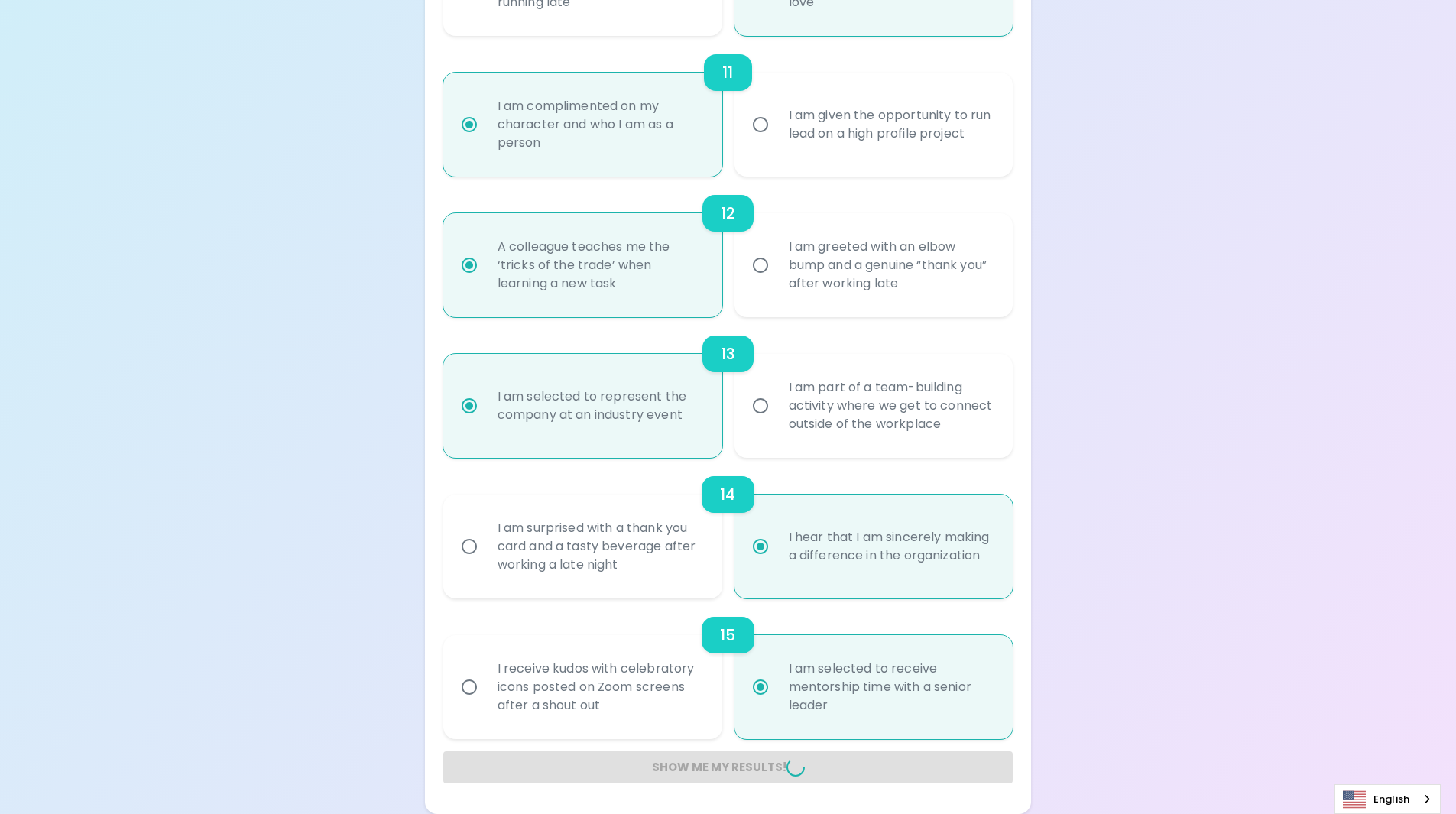
radio input "false"
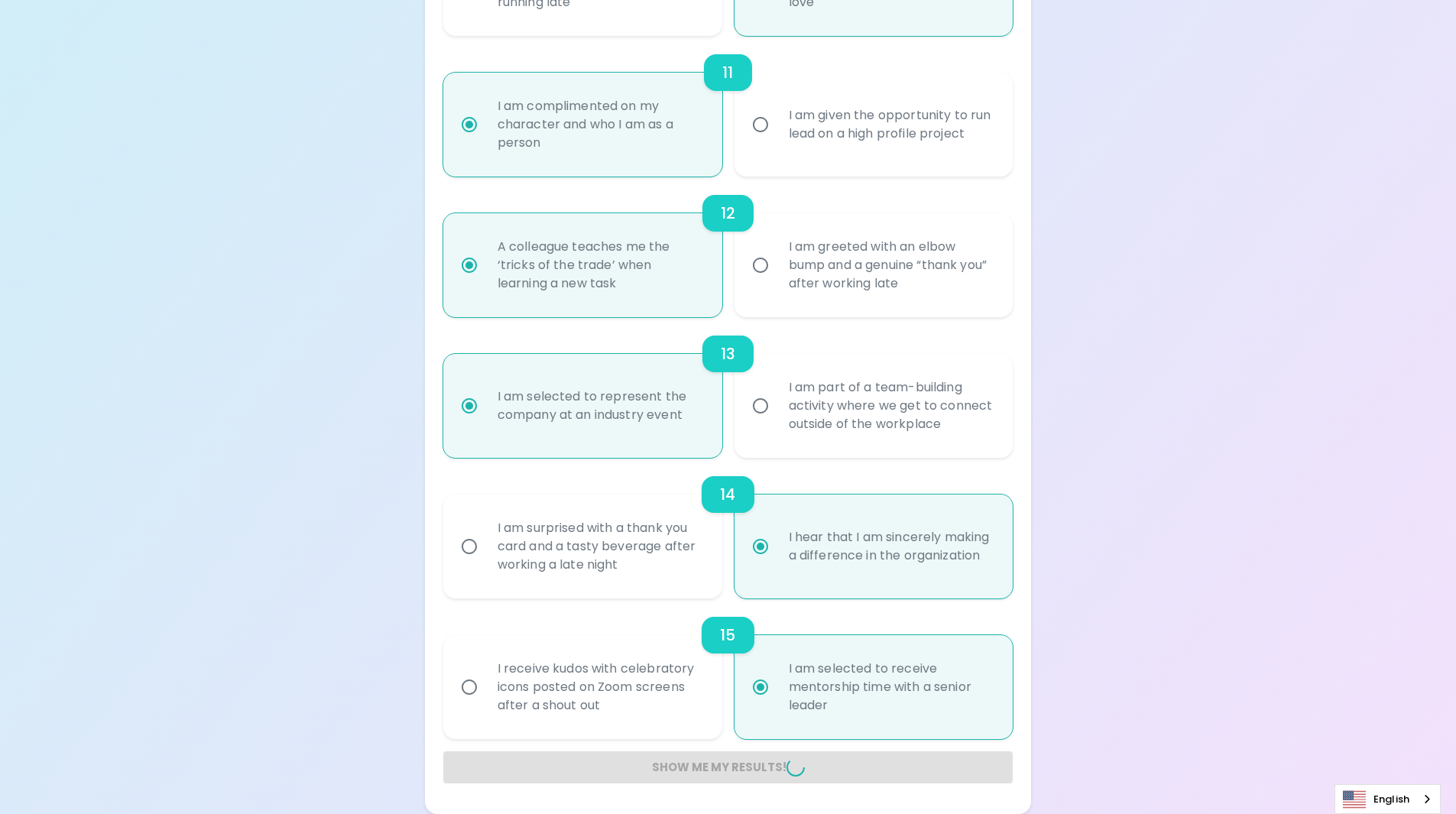
radio input "false"
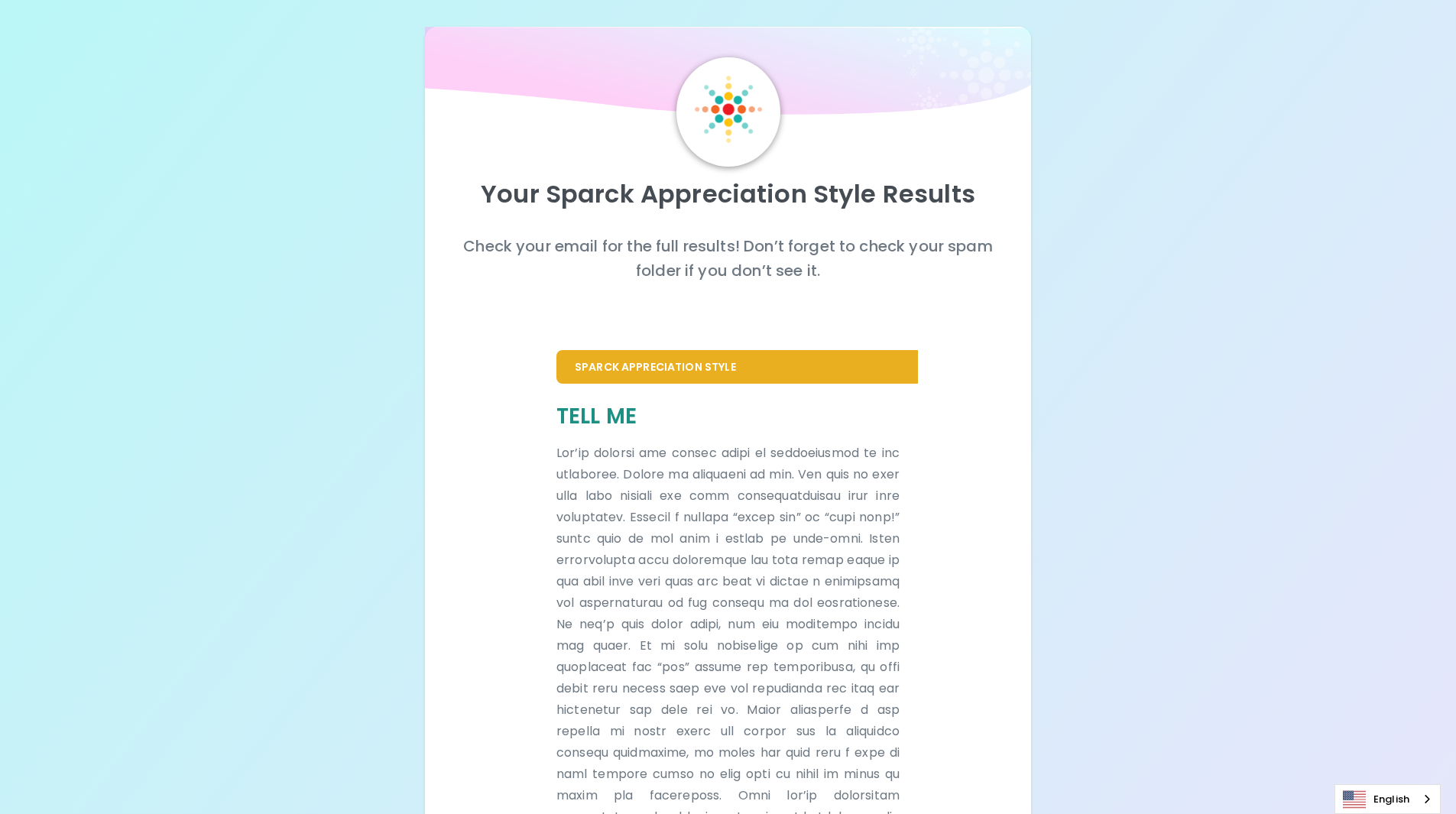
scroll to position [0, 0]
